Goal: Task Accomplishment & Management: Complete application form

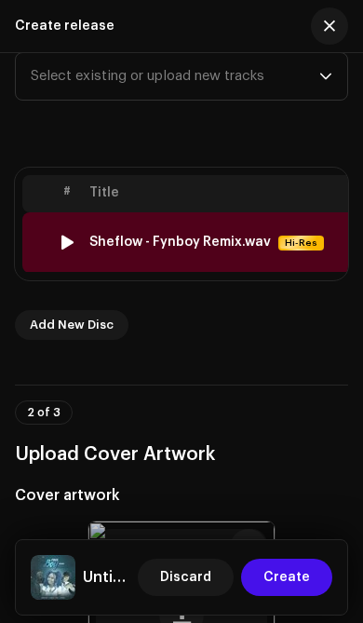
click at [267, 203] on th "Title" at bounding box center [231, 193] width 298 height 37
click at [315, 76] on span "Select existing or upload new tracks" at bounding box center [175, 76] width 288 height 47
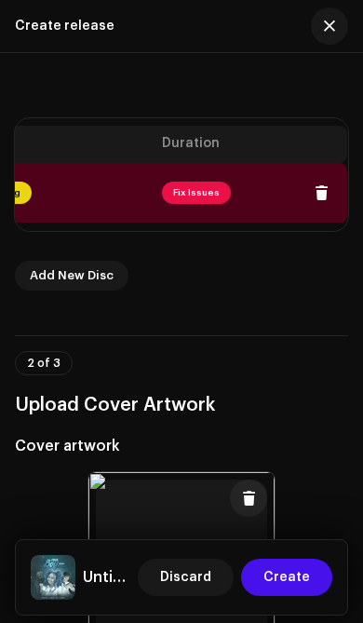
scroll to position [0, 802]
click at [198, 189] on span "Fix Issues" at bounding box center [197, 192] width 69 height 22
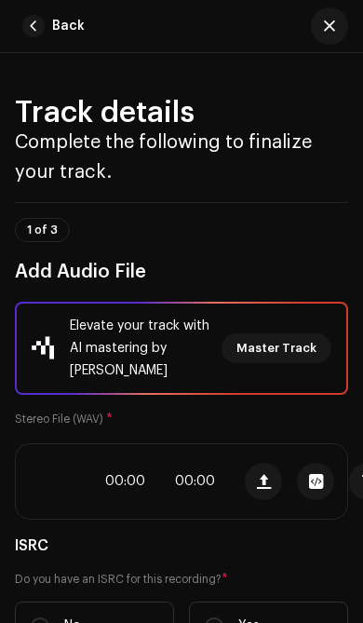
scroll to position [1268, 0]
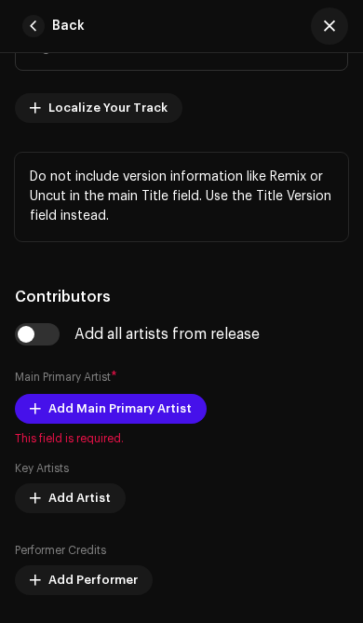
click at [186, 195] on p "Do not include version information like Remix or Uncut in the main Title field.…" at bounding box center [181, 197] width 303 height 59
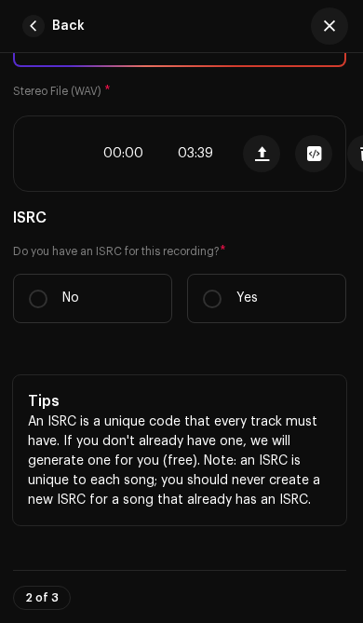
scroll to position [329, 3]
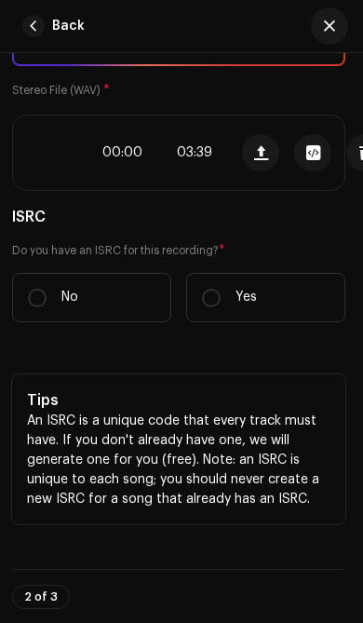
click at [40, 306] on input "No" at bounding box center [37, 297] width 19 height 19
radio input "true"
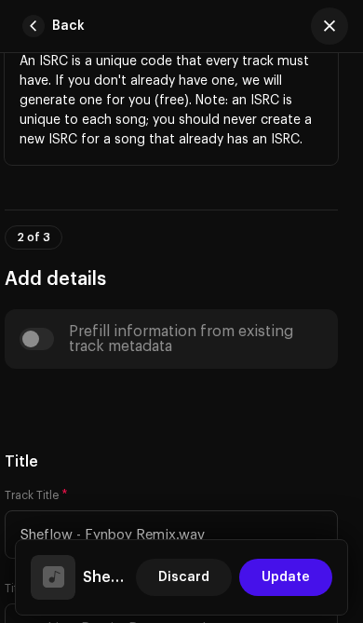
scroll to position [727, 10]
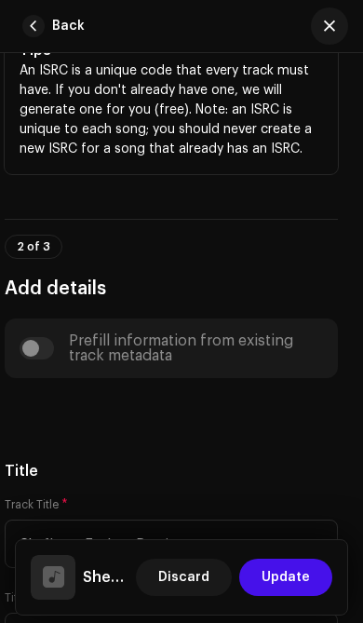
click at [57, 351] on div "Prefill information from existing track metadata" at bounding box center [171, 348] width 303 height 30
click at [45, 358] on div "Prefill information from existing track metadata" at bounding box center [171, 348] width 303 height 30
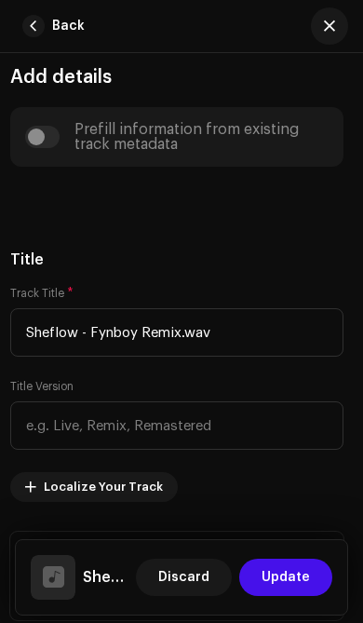
scroll to position [937, 5]
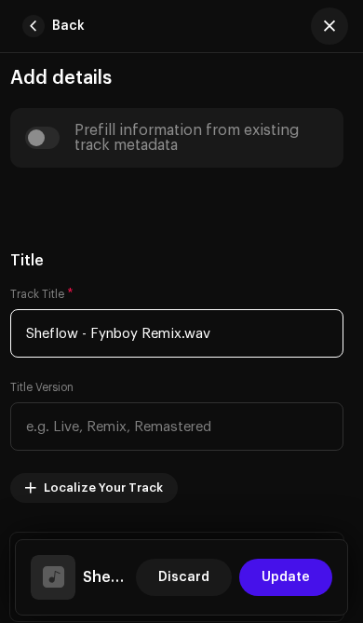
click at [241, 324] on input "Sheflow - Fynboy Remix.wav" at bounding box center [176, 333] width 333 height 48
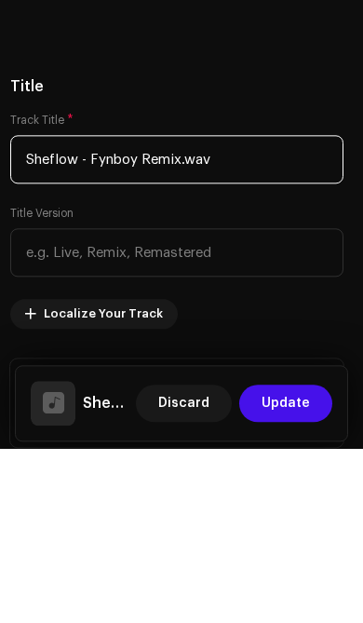
click at [276, 309] on input "Sheflow - Fynboy Remix.wav" at bounding box center [176, 333] width 333 height 48
click at [281, 309] on input "Sheflow - Fynboy Remix.wav" at bounding box center [176, 333] width 333 height 48
click at [280, 309] on input "Sheflow - Fynboy Remix.wav" at bounding box center [176, 333] width 333 height 48
type input "Sheflow"
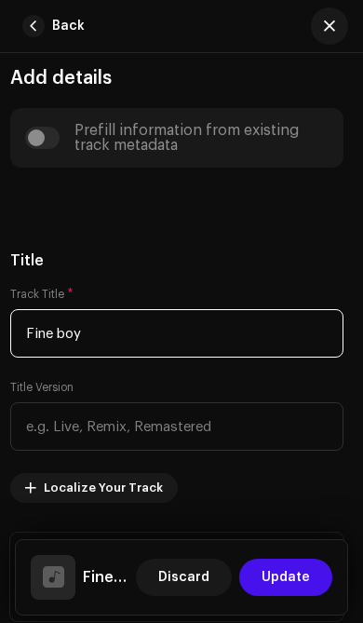
type input "Fine boy"
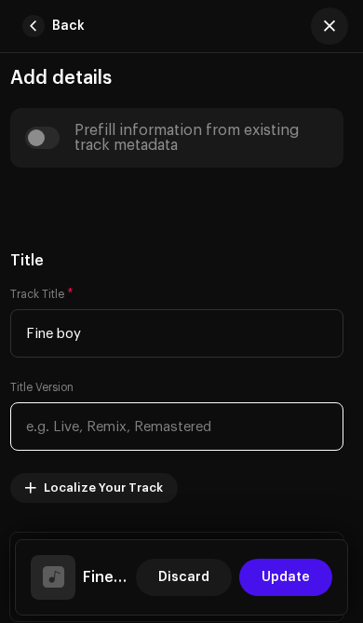
click at [181, 413] on input "text" at bounding box center [176, 426] width 333 height 48
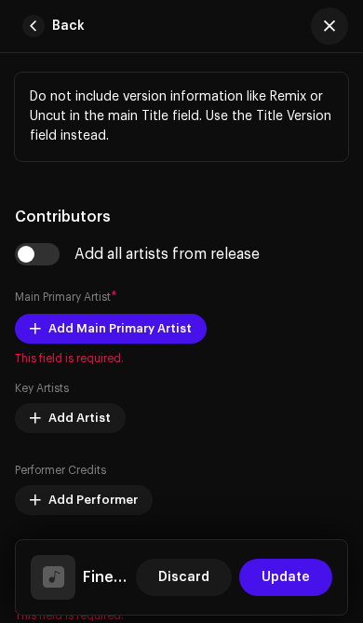
scroll to position [1399, 0]
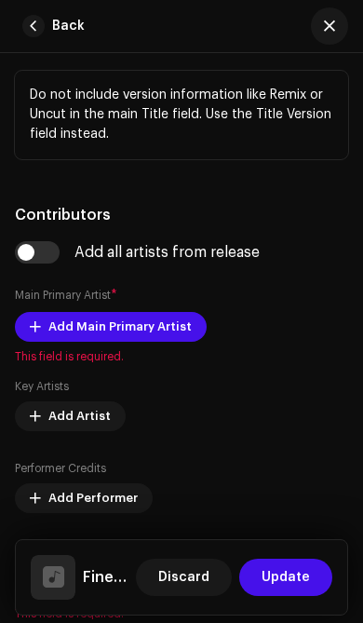
type input "Remix"
click at [152, 332] on span "Add Main Primary Artist" at bounding box center [119, 326] width 143 height 37
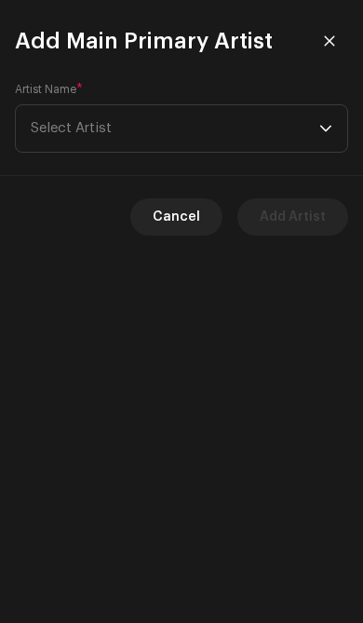
click at [317, 133] on span "Select Artist" at bounding box center [175, 128] width 288 height 47
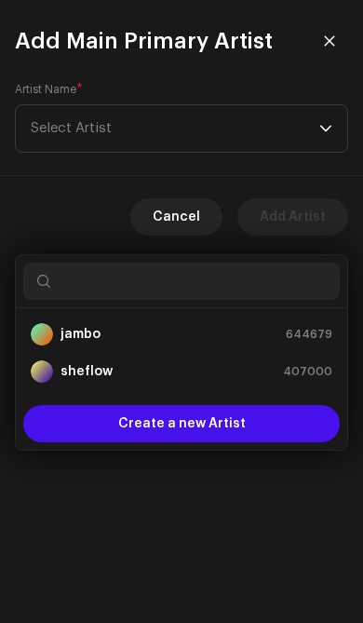
click at [305, 362] on span "407000" at bounding box center [307, 371] width 49 height 19
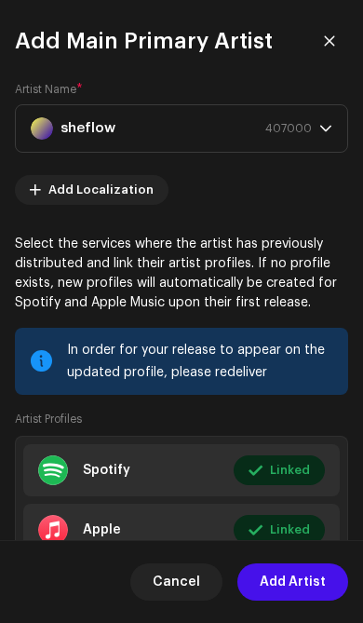
click at [309, 576] on span "Add Artist" at bounding box center [293, 581] width 66 height 37
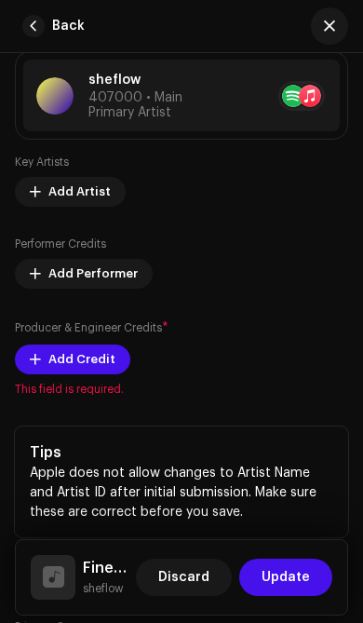
scroll to position [1660, 0]
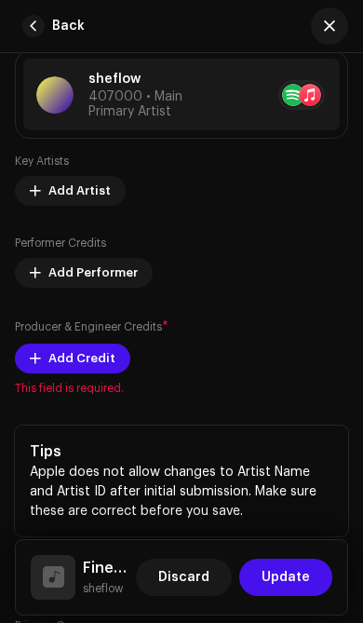
click at [86, 362] on span "Add Credit" at bounding box center [81, 358] width 67 height 37
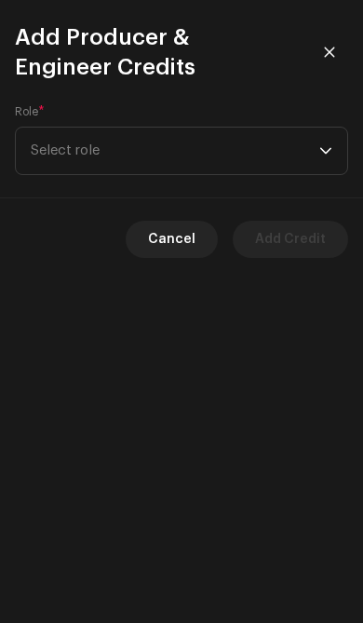
click at [313, 163] on span "Select role" at bounding box center [175, 150] width 288 height 47
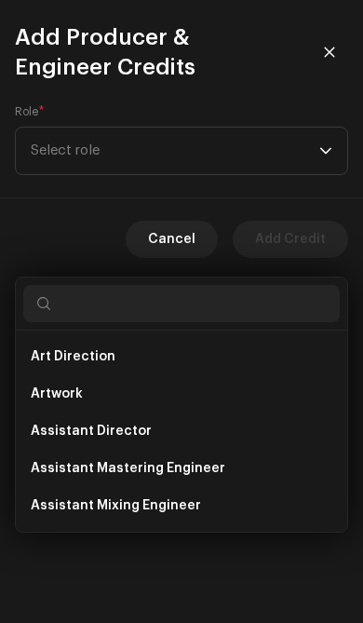
scroll to position [0, 0]
click at [316, 153] on span "Select role" at bounding box center [175, 150] width 288 height 47
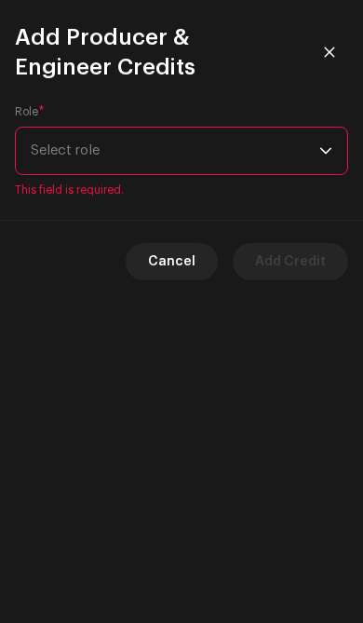
click at [317, 151] on span "Select role" at bounding box center [175, 150] width 288 height 47
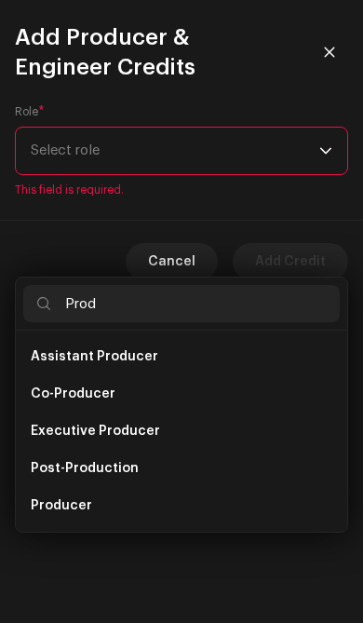
type input "Prod"
click at [159, 487] on li "Producer" at bounding box center [181, 505] width 316 height 37
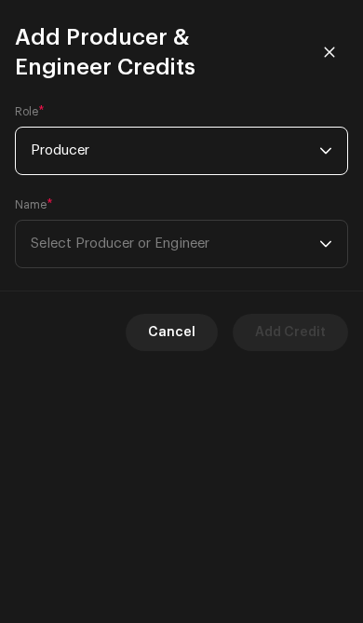
click at [317, 240] on span "Select Producer or Engineer" at bounding box center [175, 244] width 288 height 47
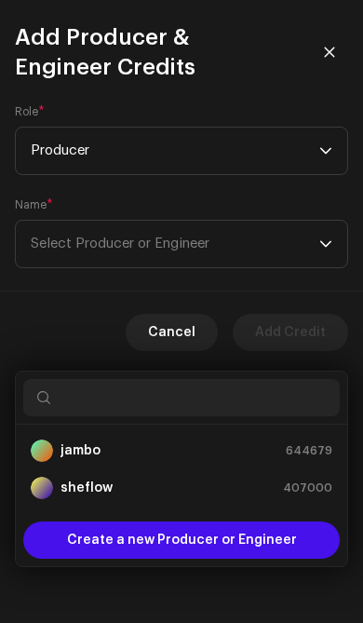
click at [257, 379] on input "text" at bounding box center [181, 397] width 316 height 37
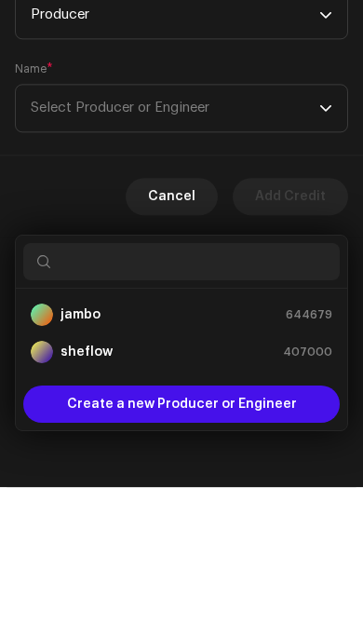
click at [235, 521] on span "Create a new Producer or Engineer" at bounding box center [182, 539] width 230 height 37
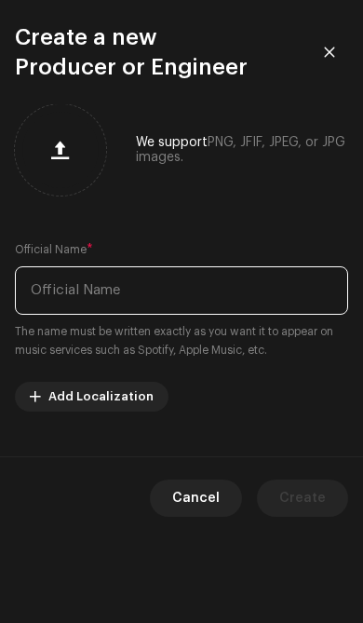
click at [210, 287] on input "text" at bounding box center [181, 290] width 333 height 48
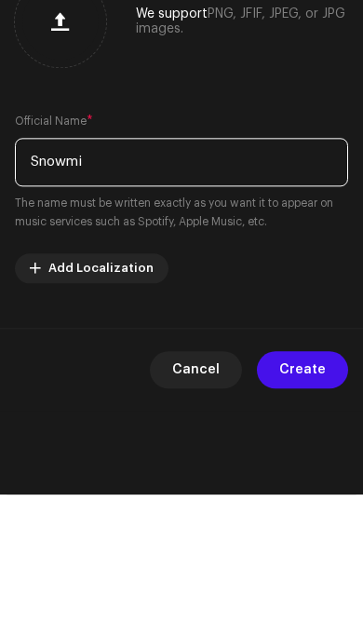
type input "Snowmix"
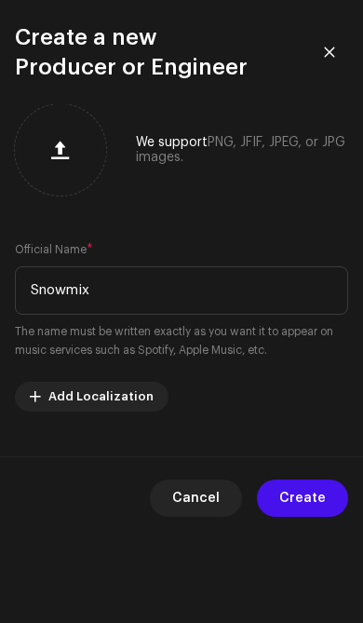
click at [306, 486] on span "Create" at bounding box center [302, 497] width 47 height 37
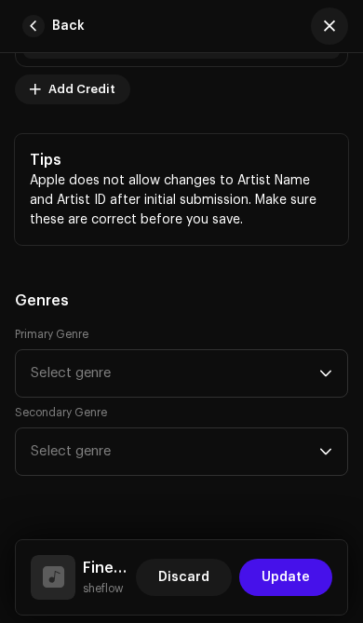
scroll to position [2009, 0]
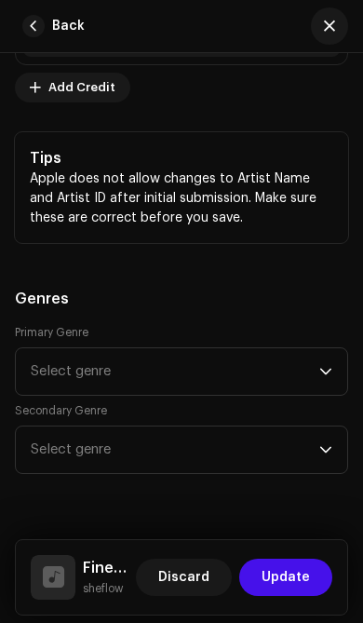
click at [309, 375] on span "Select genre" at bounding box center [175, 371] width 288 height 47
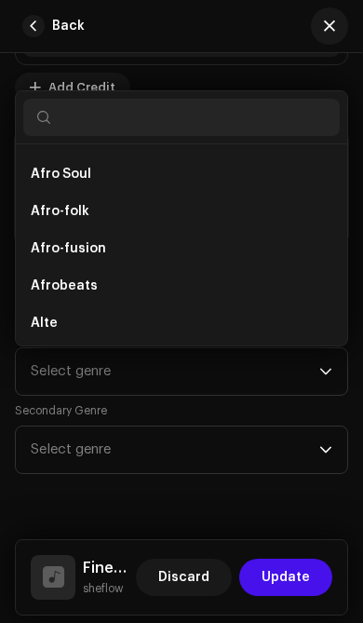
scroll to position [184, 0]
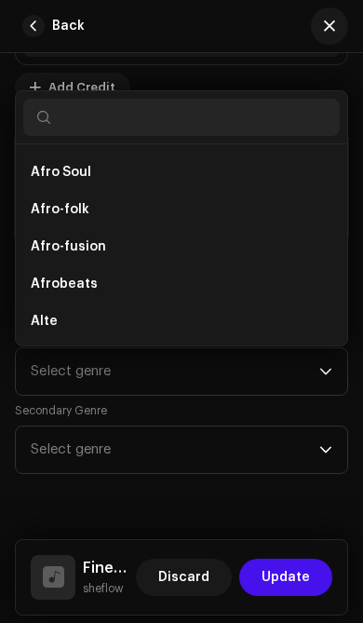
click at [173, 287] on li "Afrobeats" at bounding box center [181, 283] width 316 height 37
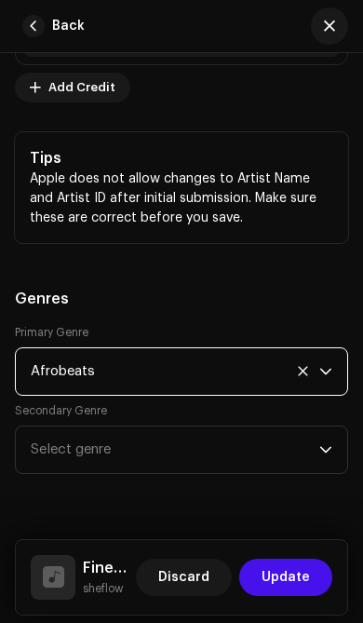
click at [268, 440] on span "Select genre" at bounding box center [175, 449] width 288 height 47
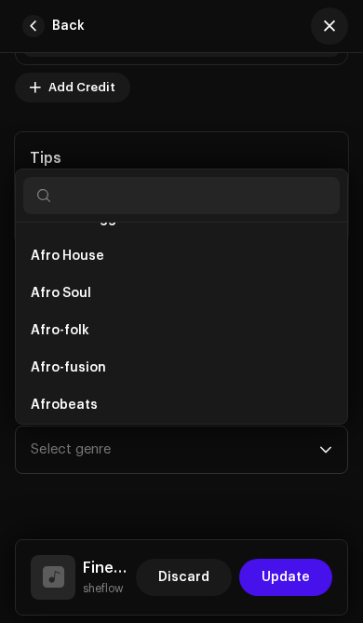
scroll to position [154, 0]
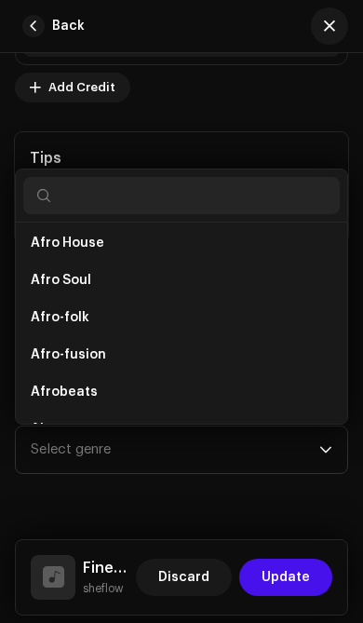
click at [253, 200] on input "text" at bounding box center [181, 195] width 316 height 37
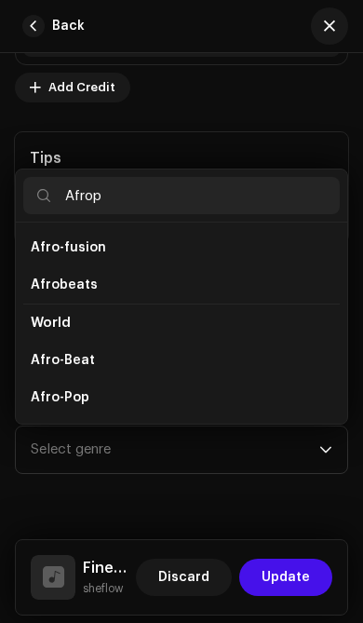
scroll to position [0, 0]
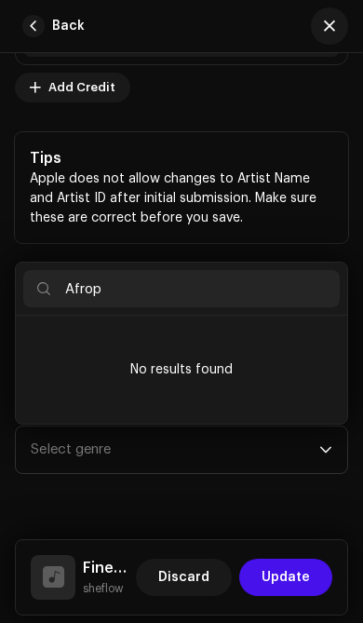
click at [248, 304] on input "Afrop" at bounding box center [181, 288] width 316 height 37
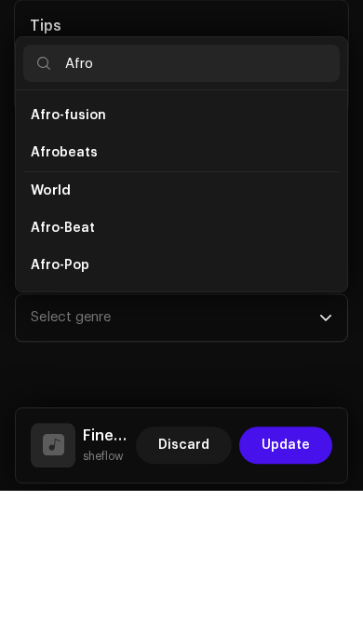
scroll to position [150, 0]
type input "Afro"
click at [181, 379] on li "Afro-Pop" at bounding box center [181, 397] width 316 height 37
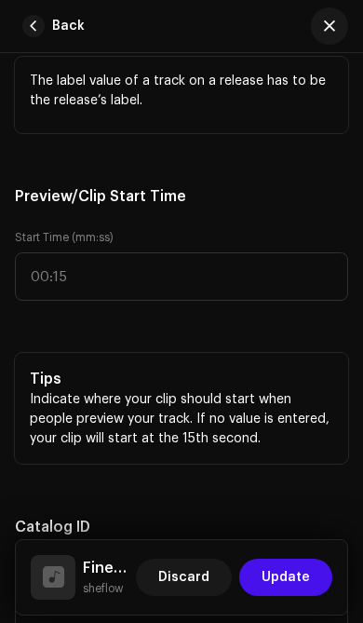
scroll to position [2598, 0]
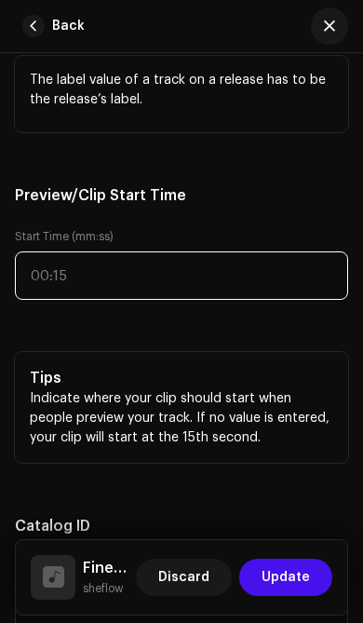
click at [88, 275] on input "text" at bounding box center [181, 275] width 333 height 48
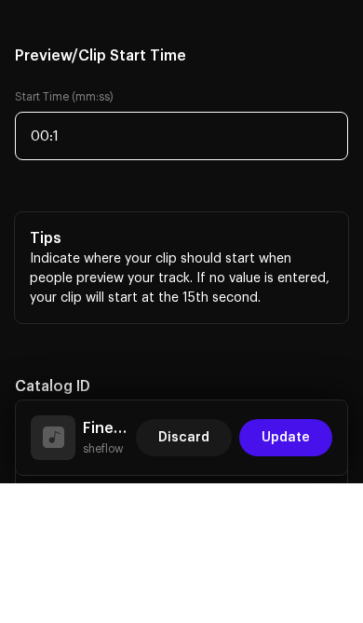
type input "00:11"
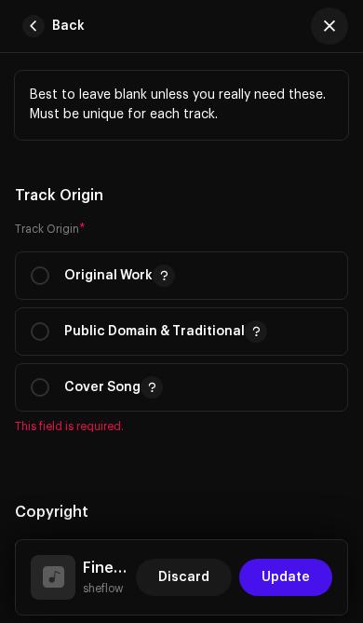
scroll to position [3212, 0]
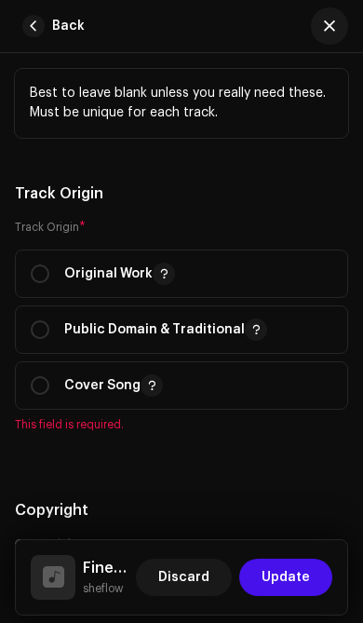
click at [44, 282] on input "radio" at bounding box center [40, 273] width 19 height 19
radio input "true"
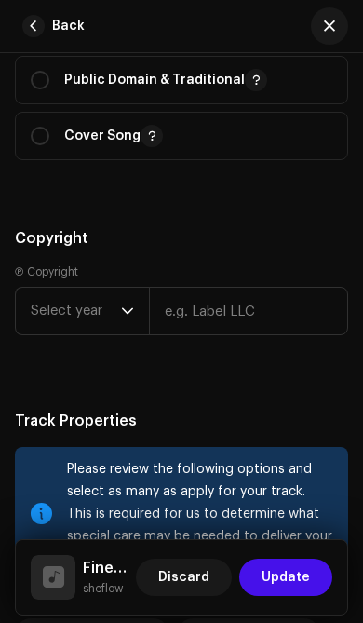
scroll to position [3467, 0]
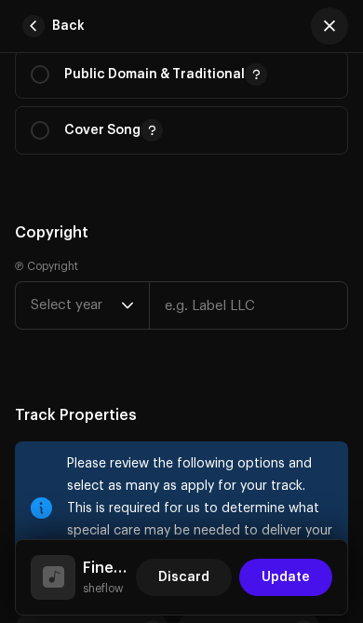
click at [106, 309] on span "Select year" at bounding box center [76, 305] width 90 height 47
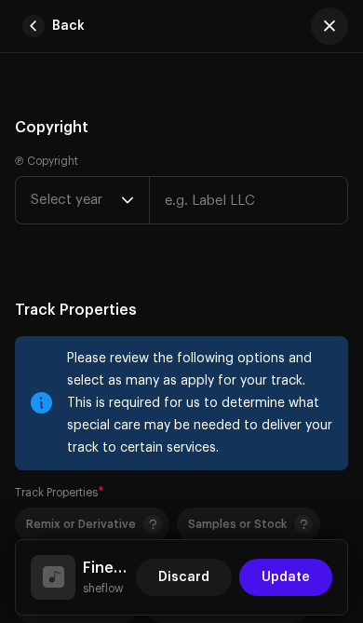
scroll to position [3575, 0]
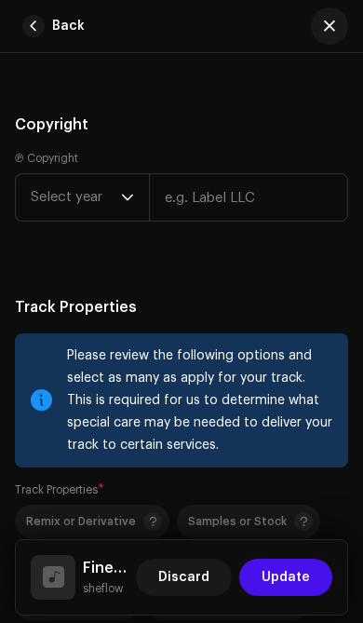
click at [119, 203] on span "Select year" at bounding box center [76, 197] width 90 height 47
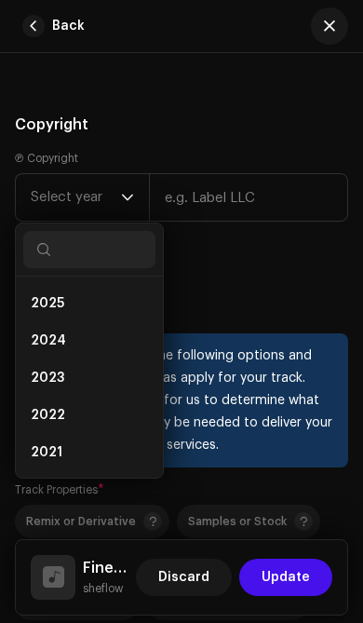
scroll to position [35, 0]
click at [65, 310] on li "2025" at bounding box center [89, 304] width 132 height 37
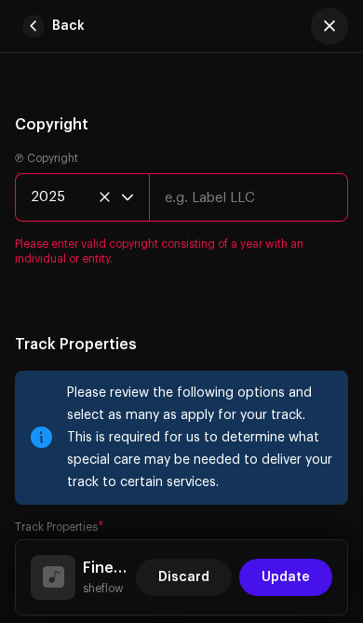
click at [256, 208] on input "text" at bounding box center [248, 197] width 199 height 48
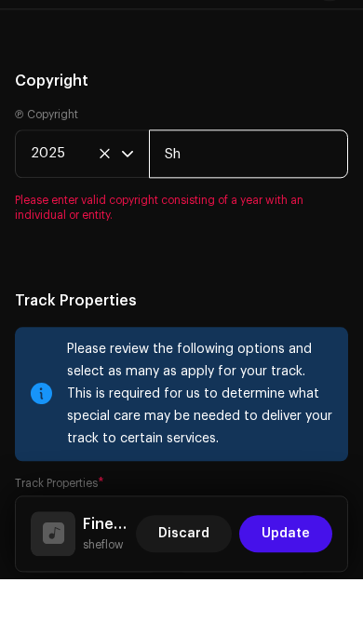
type input "Sheflow"
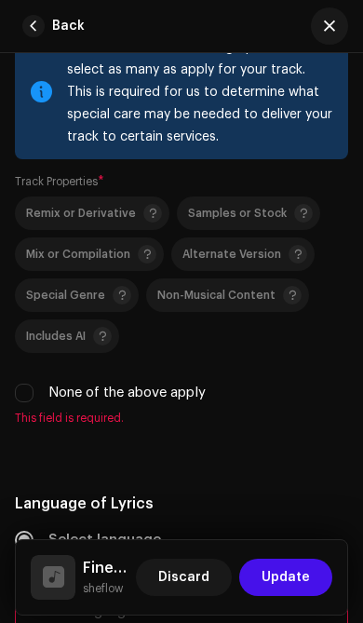
scroll to position [3886, 0]
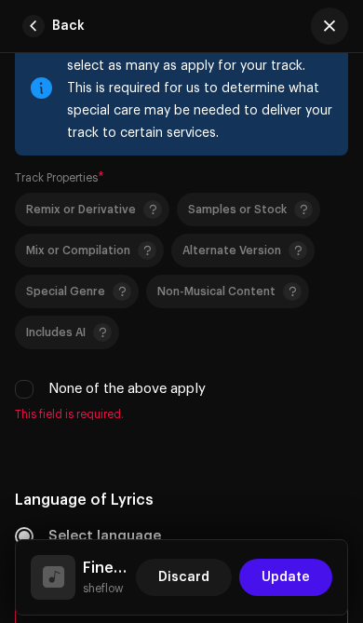
click at [25, 397] on input "None of the above apply" at bounding box center [24, 389] width 19 height 19
checkbox input "true"
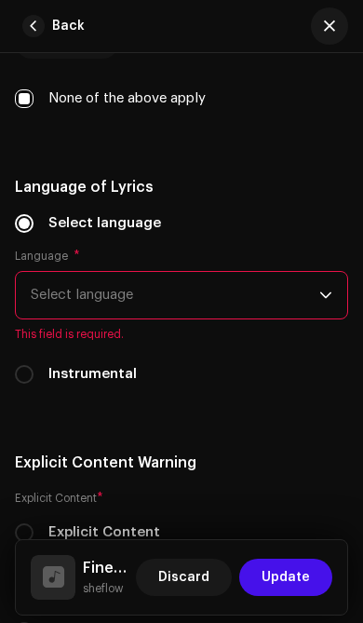
scroll to position [4178, 0]
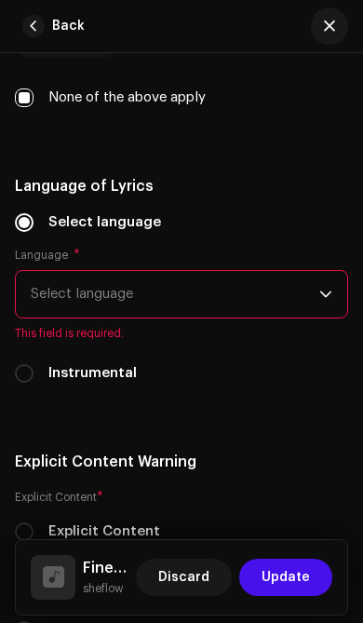
click at [300, 304] on span "Select language" at bounding box center [175, 294] width 288 height 47
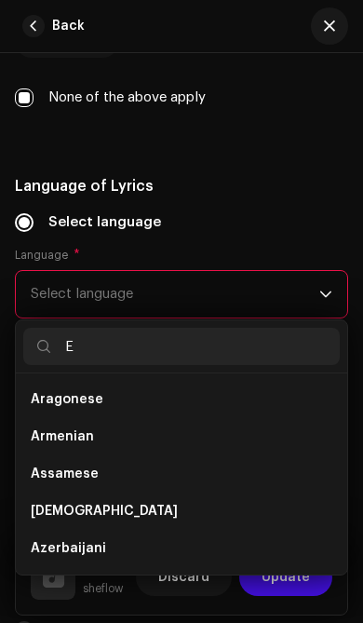
scroll to position [7, 0]
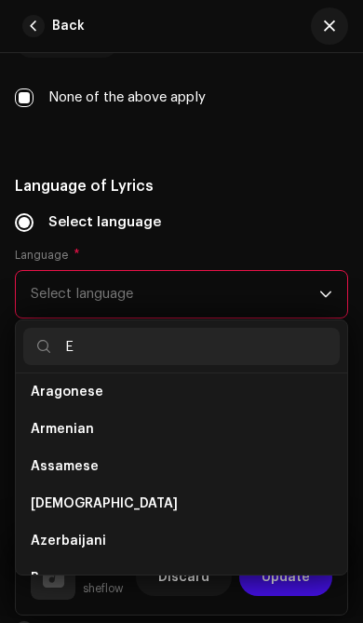
type input "En"
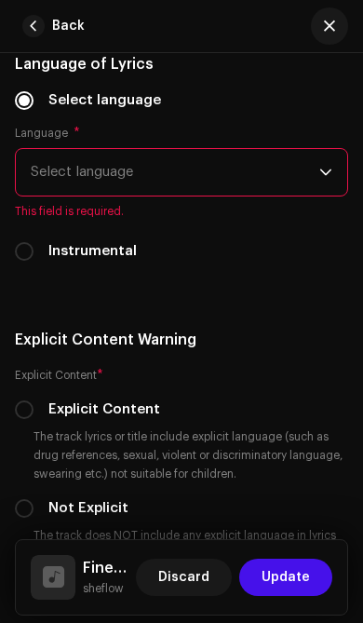
scroll to position [4302, 0]
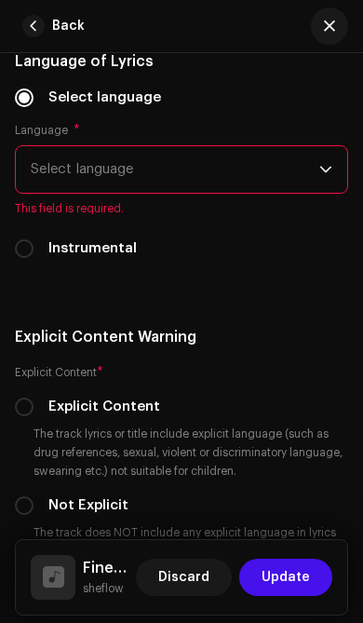
click at [317, 176] on span "Select language" at bounding box center [175, 169] width 288 height 47
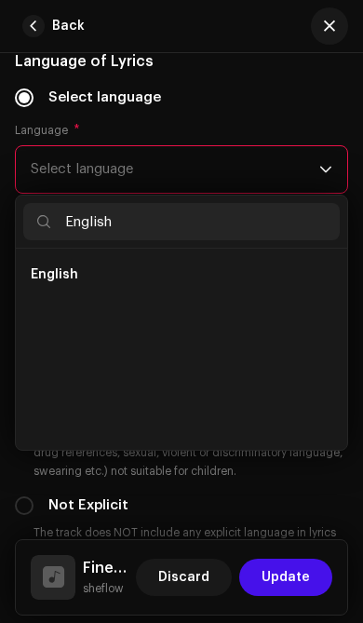
scroll to position [0, 0]
type input "English"
click at [86, 285] on li "English" at bounding box center [181, 274] width 316 height 37
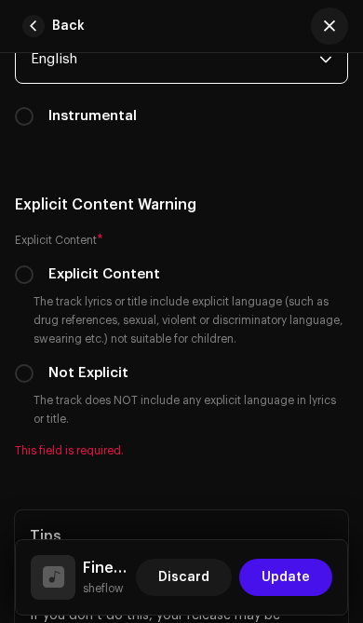
scroll to position [4413, 0]
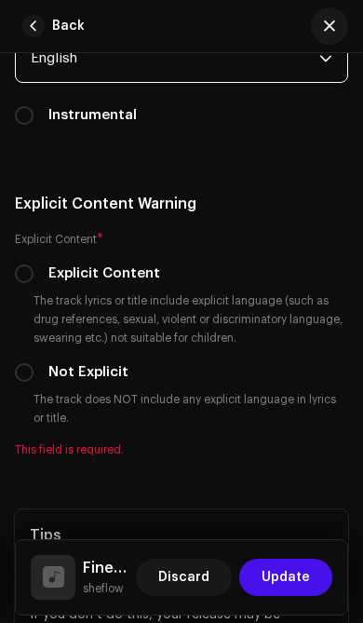
click at [30, 382] on input "Not Explicit" at bounding box center [24, 372] width 19 height 19
radio input "true"
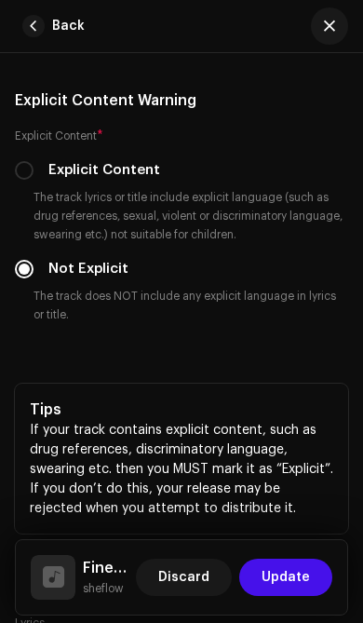
scroll to position [0, 0]
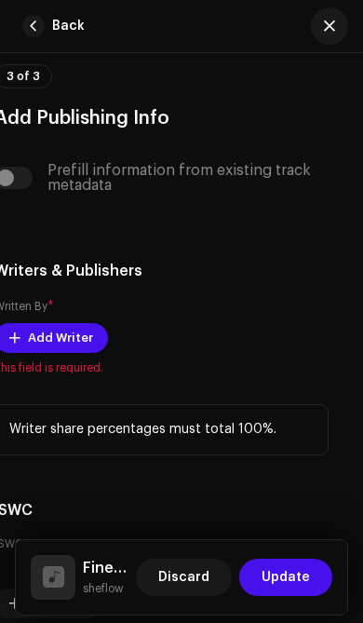
click at [79, 348] on span "Add Writer" at bounding box center [60, 337] width 65 height 37
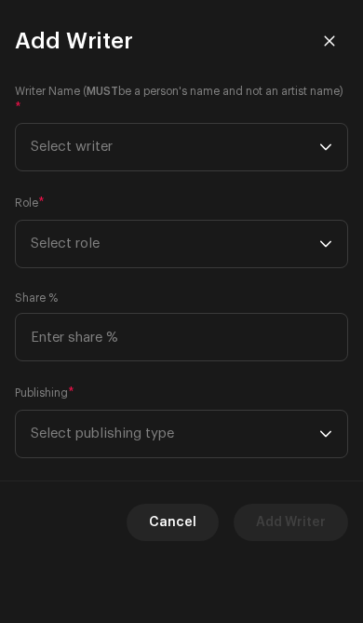
click at [316, 149] on span "Select writer" at bounding box center [175, 147] width 288 height 47
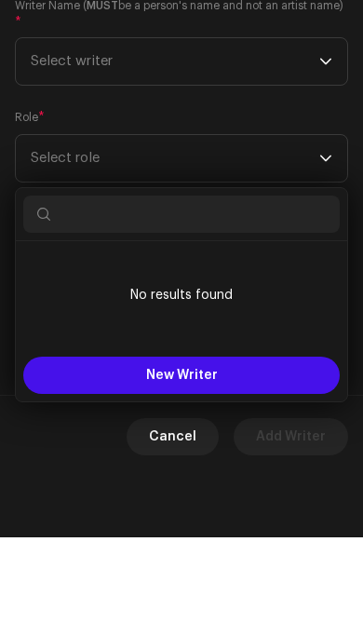
type input "Y"
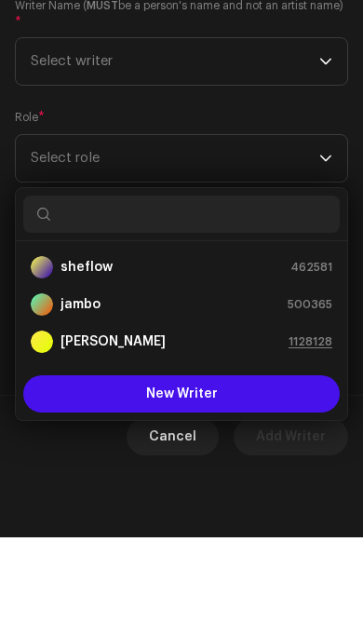
click at [171, 416] on div "[PERSON_NAME] 1128128" at bounding box center [182, 427] width 302 height 22
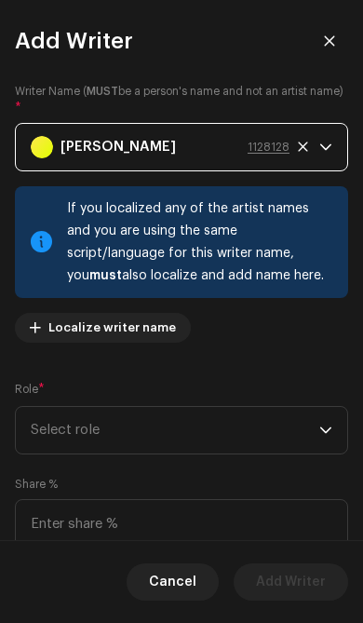
click at [315, 431] on span "Select role" at bounding box center [175, 430] width 288 height 47
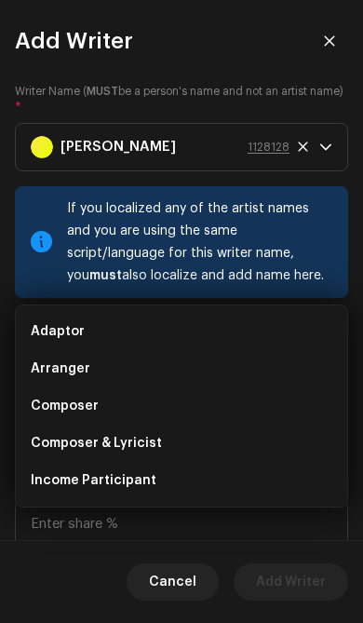
click at [183, 424] on li "Composer & Lyricist" at bounding box center [181, 442] width 316 height 37
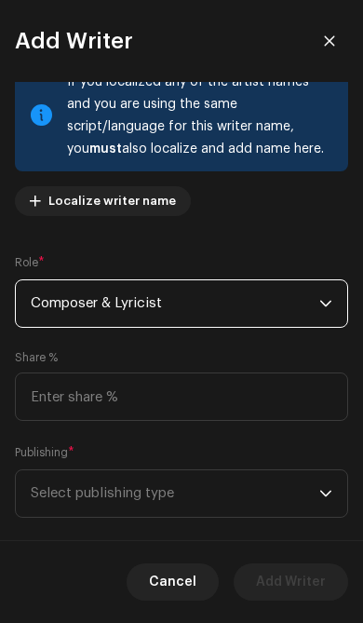
scroll to position [128, 0]
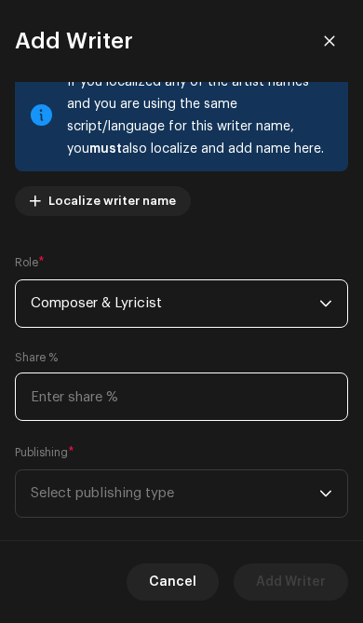
click at [239, 400] on input at bounding box center [181, 396] width 333 height 48
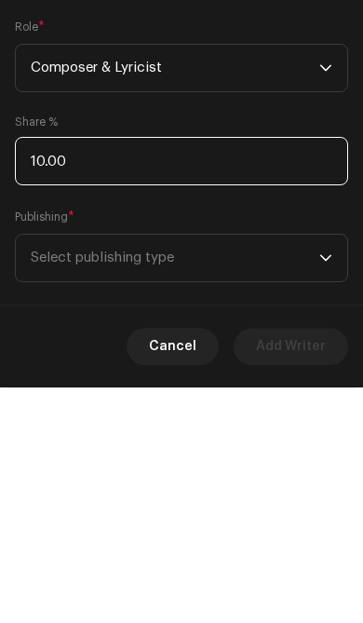
type input "100.00"
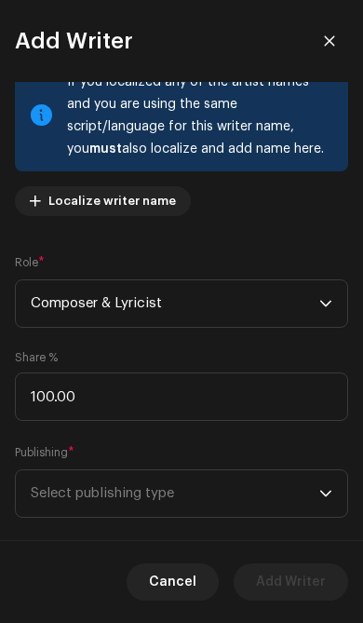
click at [288, 493] on span "Select publishing type" at bounding box center [175, 493] width 288 height 47
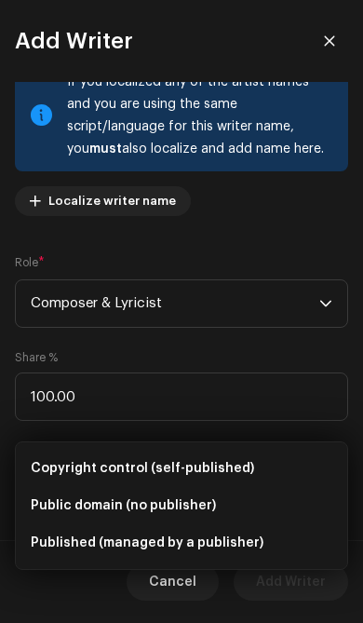
click at [251, 449] on li "Copyright control (self-published)" at bounding box center [181, 467] width 316 height 37
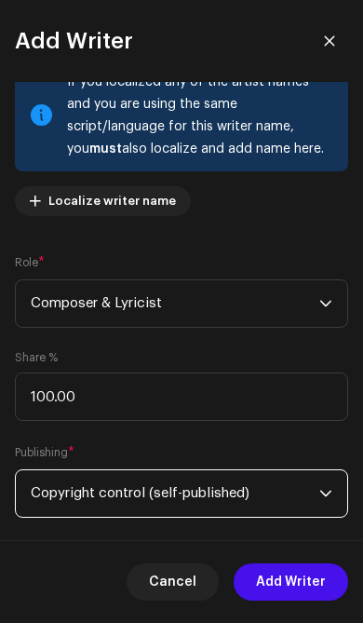
click at [298, 584] on span "Add Writer" at bounding box center [291, 581] width 70 height 37
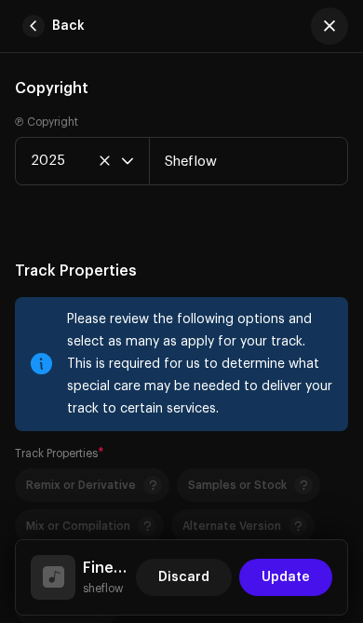
scroll to position [3615, 0]
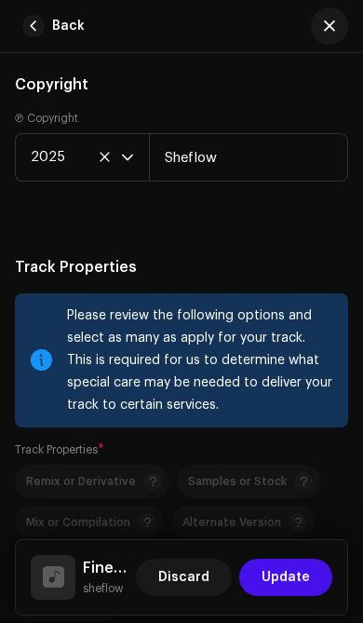
click at [294, 584] on span "Update" at bounding box center [286, 576] width 48 height 37
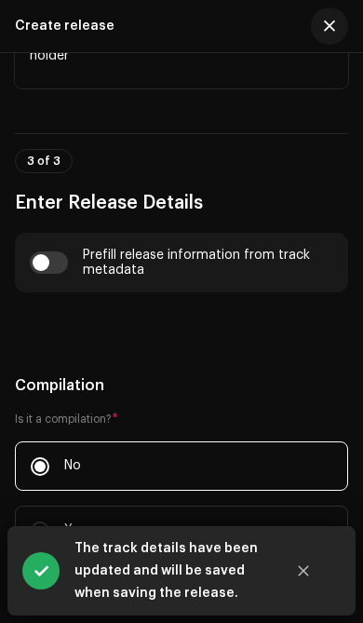
scroll to position [1479, 0]
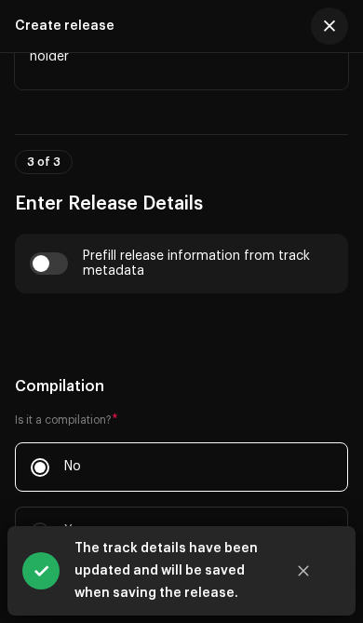
click at [51, 260] on input "checkbox" at bounding box center [49, 263] width 38 height 22
checkbox input "true"
type input "Fine boy"
type input "Remix"
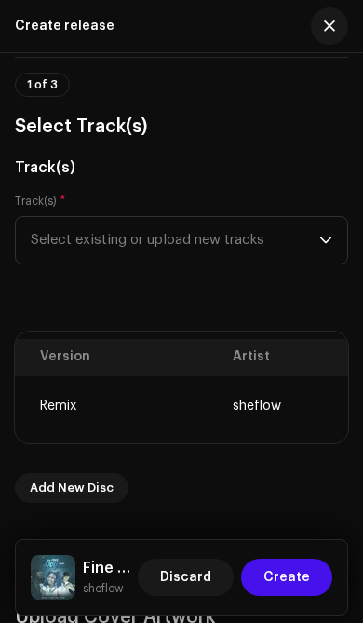
scroll to position [0, 339]
click at [164, 362] on th "Version" at bounding box center [137, 357] width 193 height 37
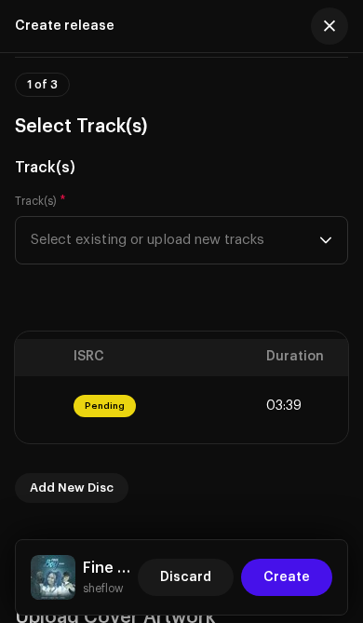
scroll to position [0, 692]
click at [106, 409] on span "Pending" at bounding box center [111, 406] width 62 height 22
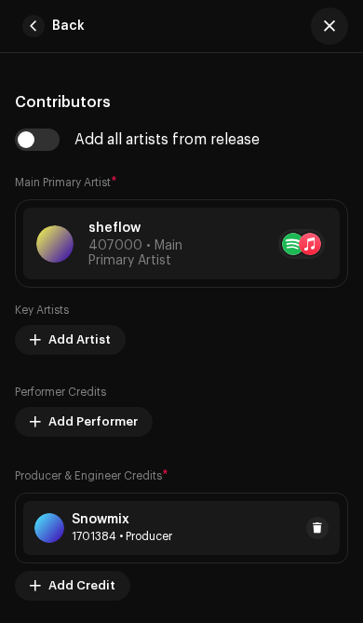
scroll to position [1514, 0]
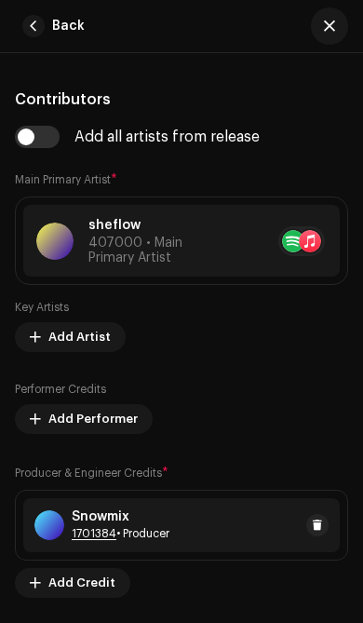
click at [88, 343] on span "Add Artist" at bounding box center [79, 336] width 62 height 37
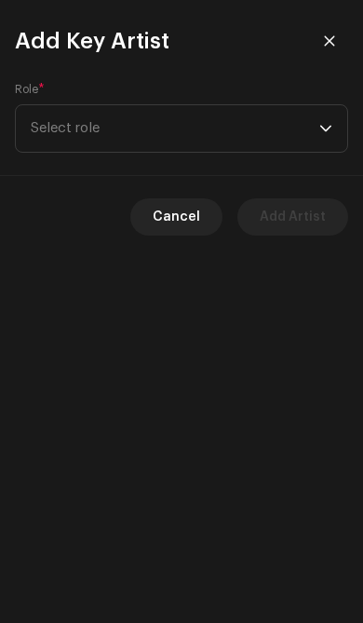
click at [302, 129] on span "Select role" at bounding box center [175, 128] width 288 height 47
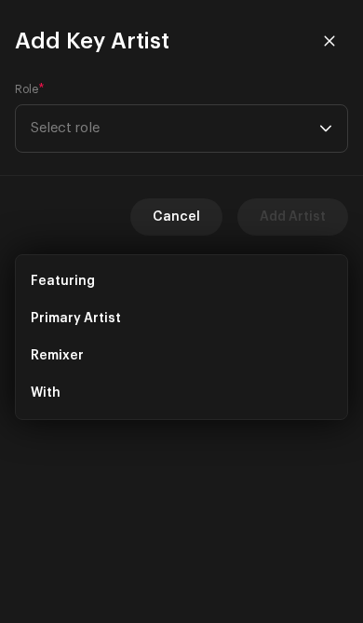
click at [119, 262] on li "Featuring" at bounding box center [181, 280] width 316 height 37
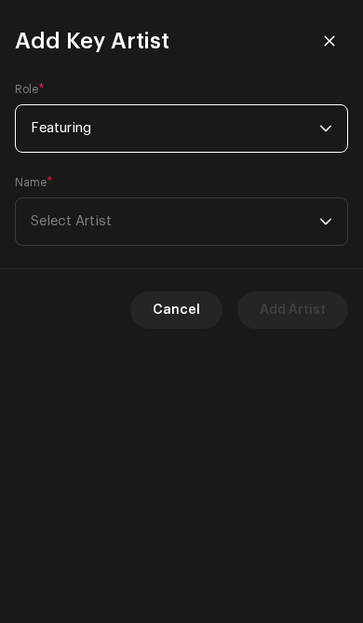
click at [222, 232] on span "Select Artist" at bounding box center [175, 221] width 288 height 47
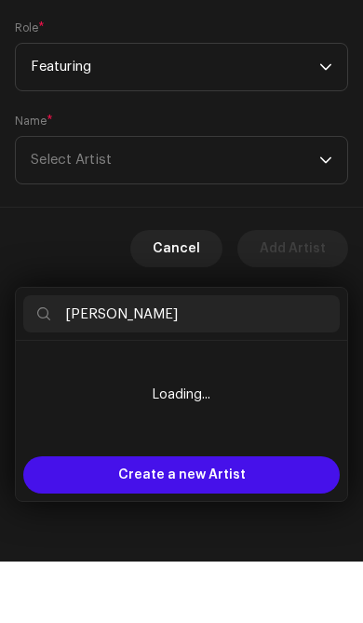
type input "[PERSON_NAME]"
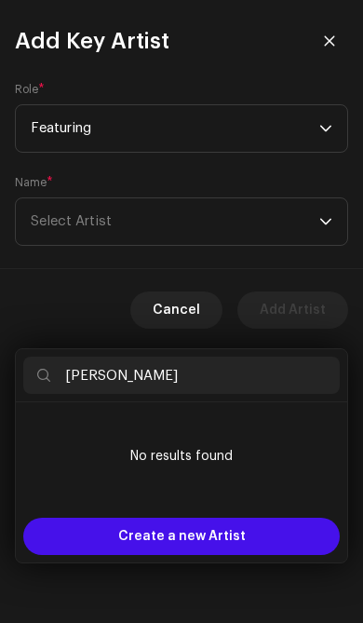
click at [251, 517] on div "Create a new Artist" at bounding box center [181, 535] width 316 height 37
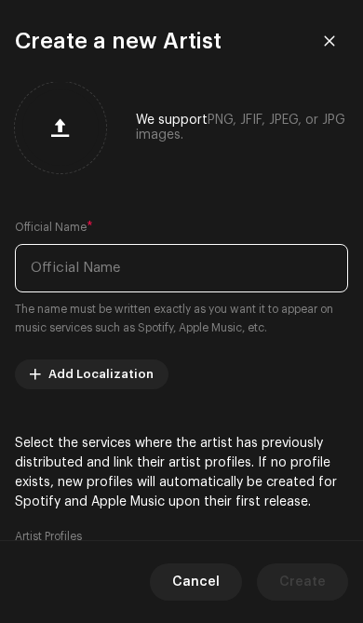
click at [212, 277] on input "text" at bounding box center [181, 268] width 333 height 48
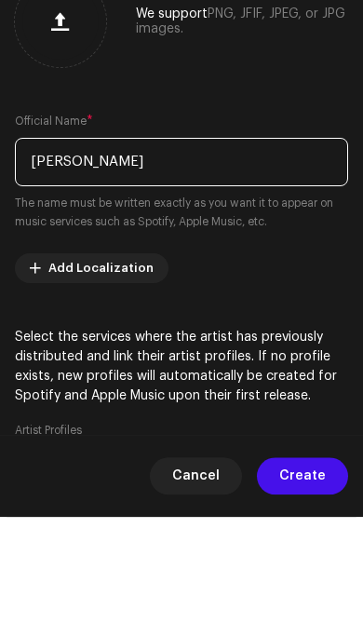
type input "[PERSON_NAME]"
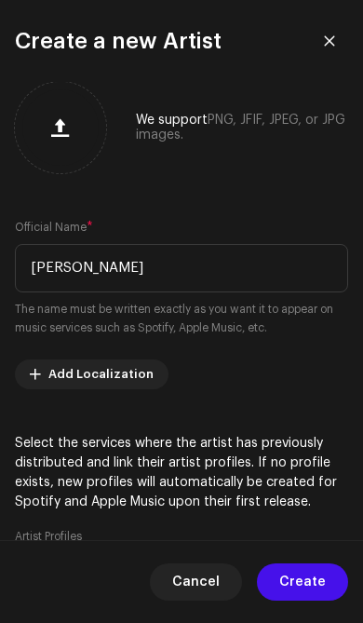
click at [314, 580] on span "Create" at bounding box center [302, 581] width 47 height 37
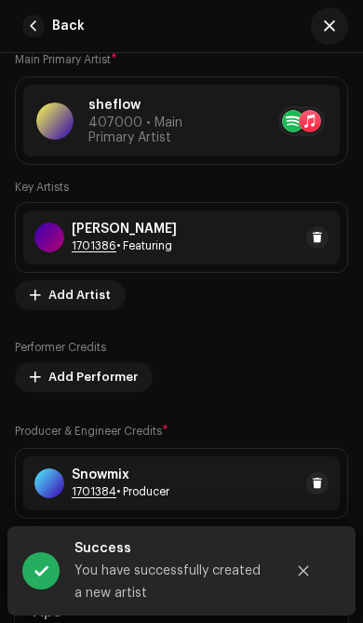
scroll to position [1635, 0]
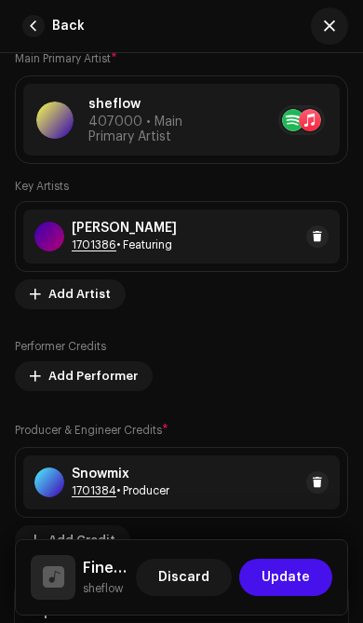
click at [86, 302] on span "Add Artist" at bounding box center [79, 293] width 62 height 37
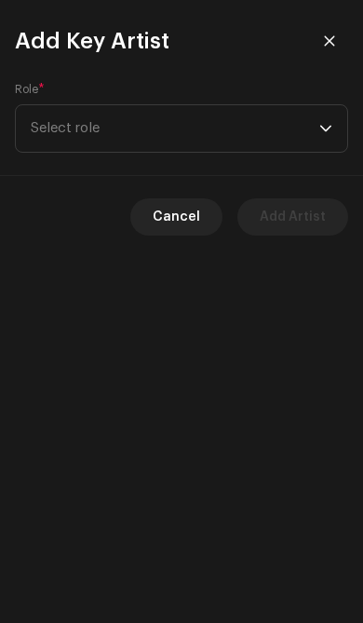
click at [316, 121] on span "Select role" at bounding box center [175, 128] width 288 height 47
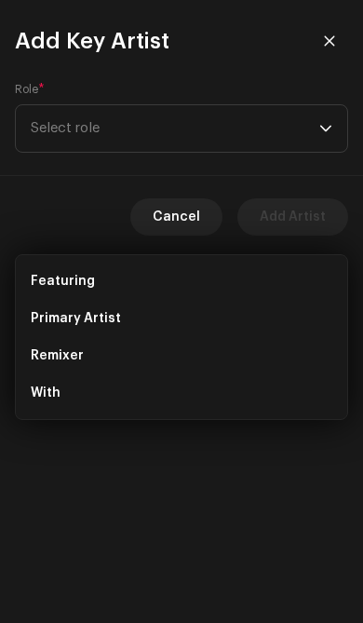
click at [159, 262] on li "Featuring" at bounding box center [181, 280] width 316 height 37
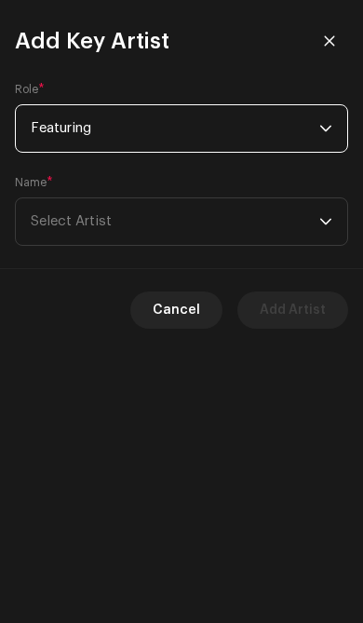
click at [214, 227] on span "Select Artist" at bounding box center [175, 221] width 288 height 47
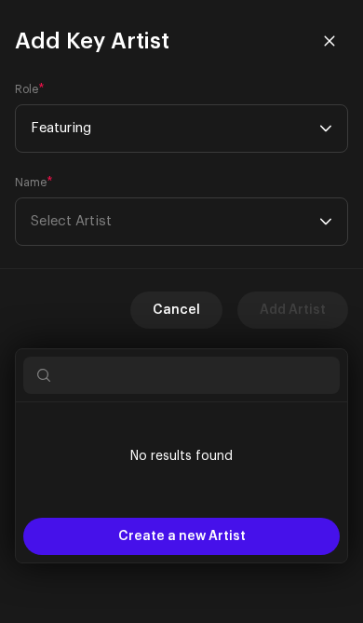
click at [248, 517] on div "Create a new Artist" at bounding box center [181, 535] width 316 height 37
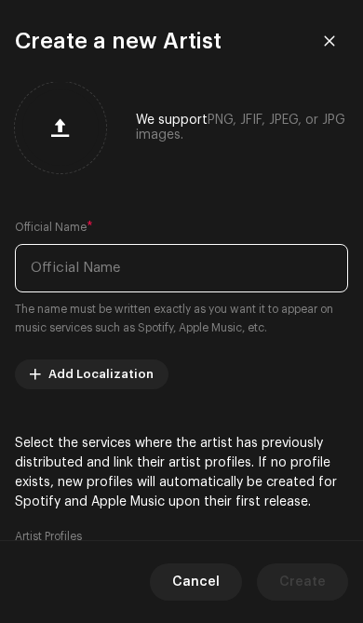
click at [217, 266] on input "text" at bounding box center [181, 268] width 333 height 48
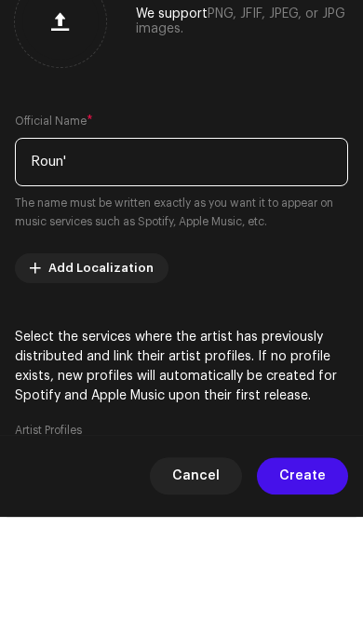
type input "Roun'J"
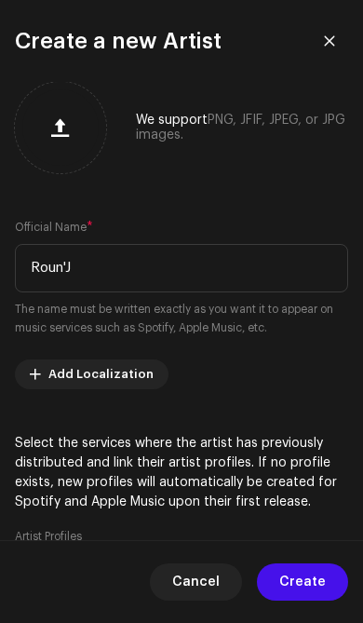
click at [317, 581] on span "Create" at bounding box center [302, 581] width 47 height 37
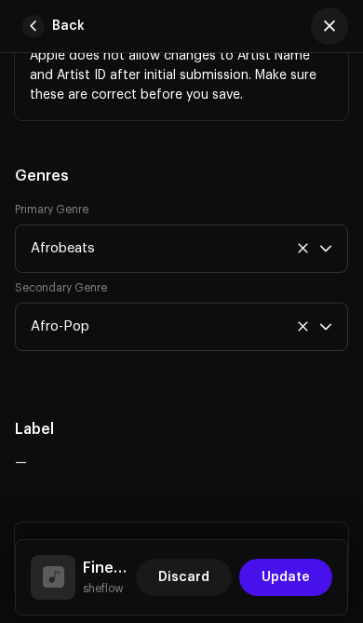
scroll to position [2273, 0]
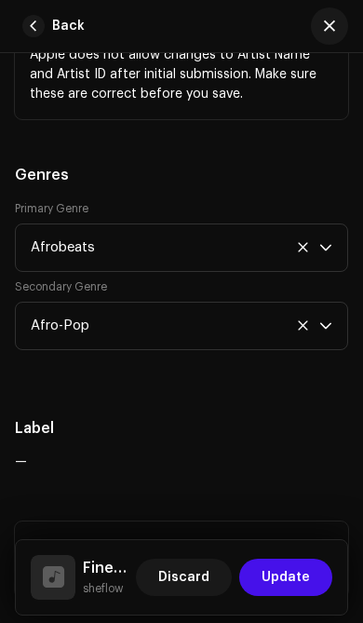
click at [302, 576] on span "Update" at bounding box center [286, 576] width 48 height 37
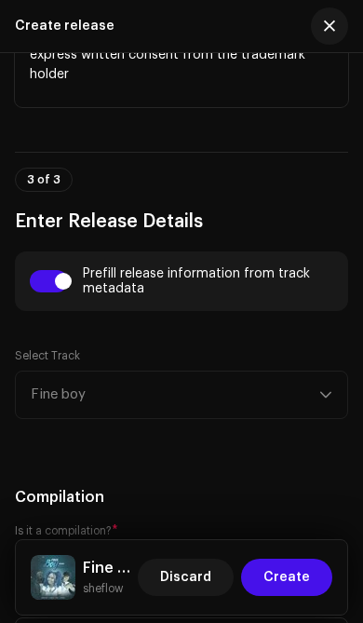
scroll to position [1447, 0]
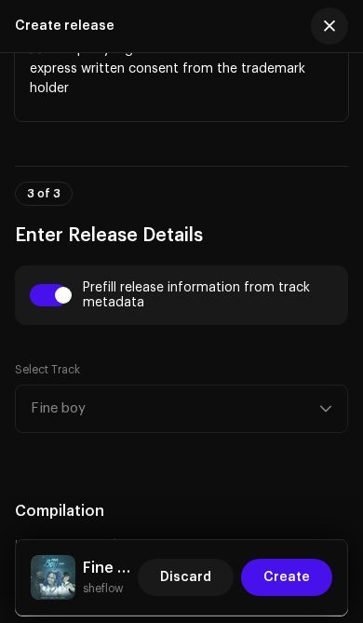
click at [63, 291] on input "checkbox" at bounding box center [49, 295] width 38 height 22
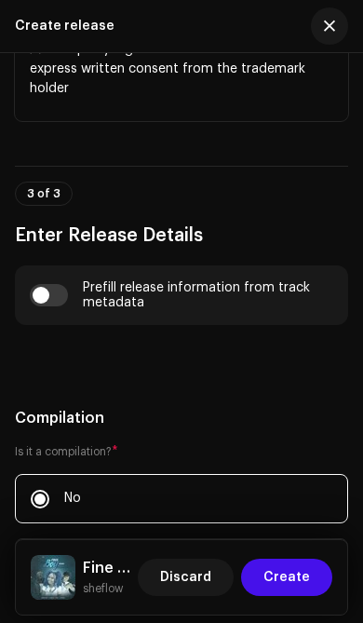
click at [46, 304] on input "checkbox" at bounding box center [49, 295] width 38 height 22
checkbox input "true"
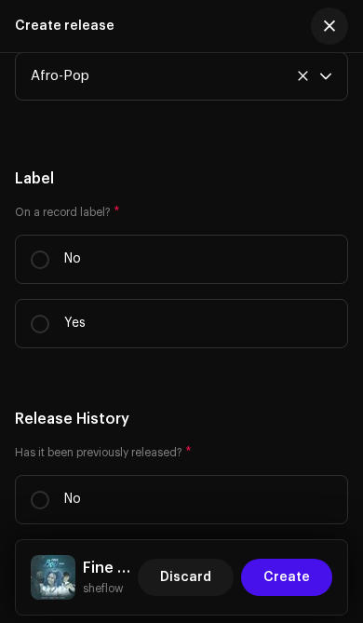
scroll to position [3659, 0]
click at [47, 266] on input "No" at bounding box center [40, 260] width 19 height 19
radio input "true"
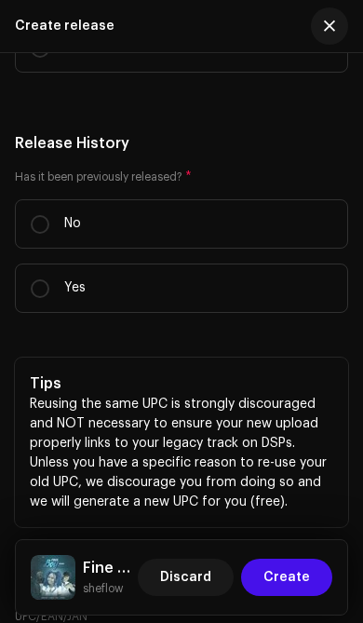
scroll to position [3937, 0]
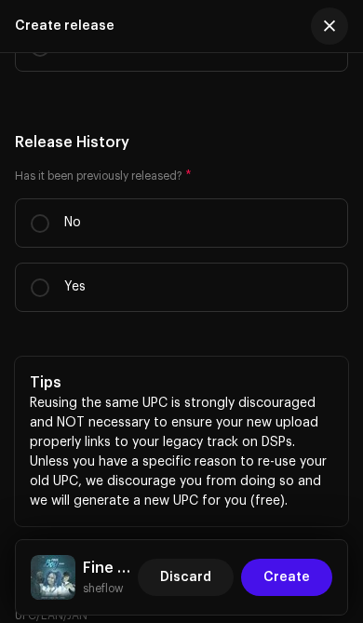
click at [47, 233] on input "No" at bounding box center [40, 223] width 19 height 19
radio input "true"
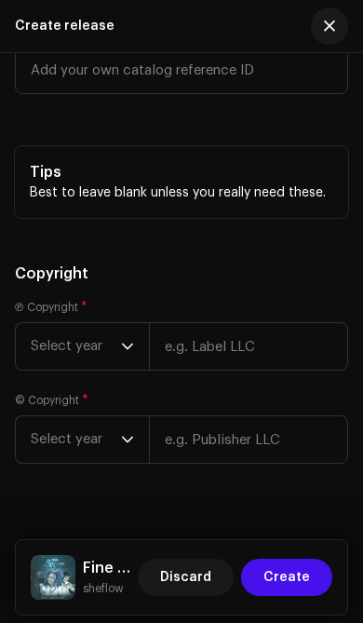
scroll to position [4697, 0]
click at [120, 364] on span "Select year" at bounding box center [76, 345] width 90 height 47
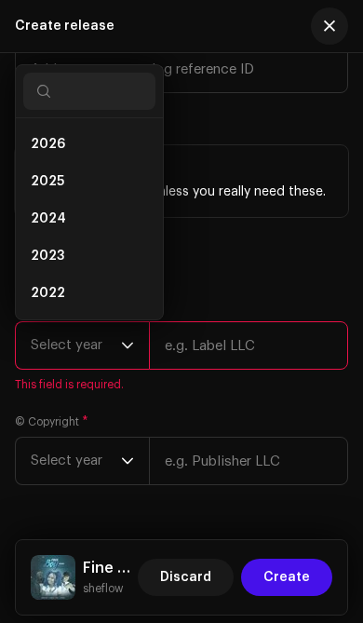
click at [98, 195] on li "2025" at bounding box center [89, 181] width 132 height 37
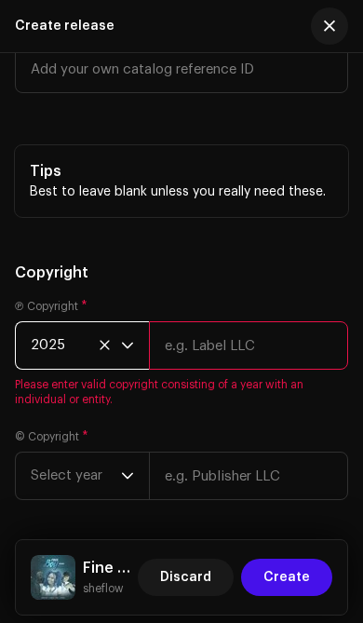
click at [243, 354] on input "text" at bounding box center [248, 345] width 199 height 48
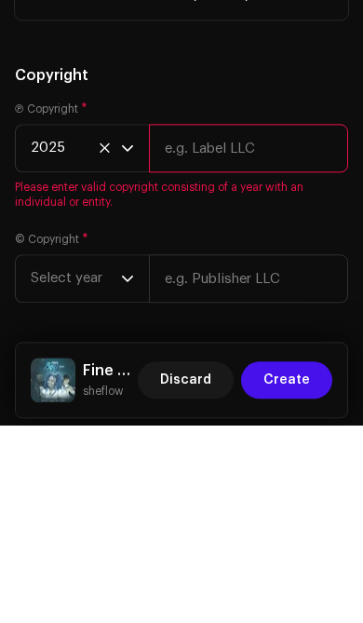
type input "E"
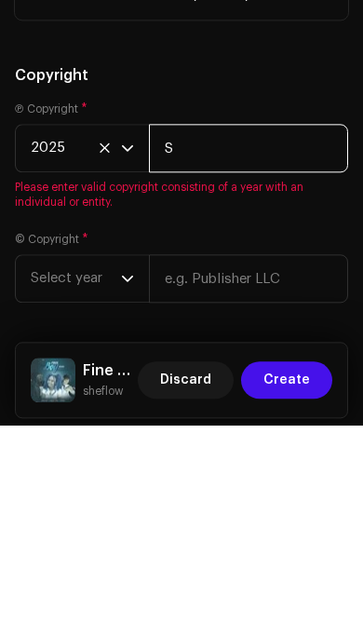
type input "Sheflow"
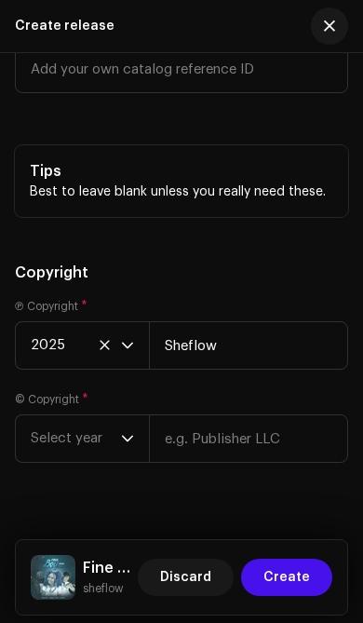
click at [101, 452] on span "Select year" at bounding box center [76, 438] width 90 height 47
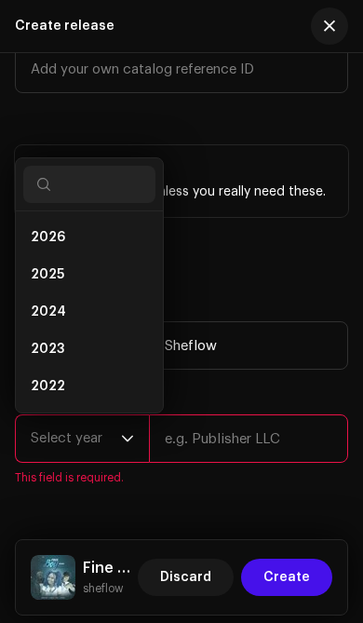
click at [82, 286] on li "2025" at bounding box center [89, 274] width 132 height 37
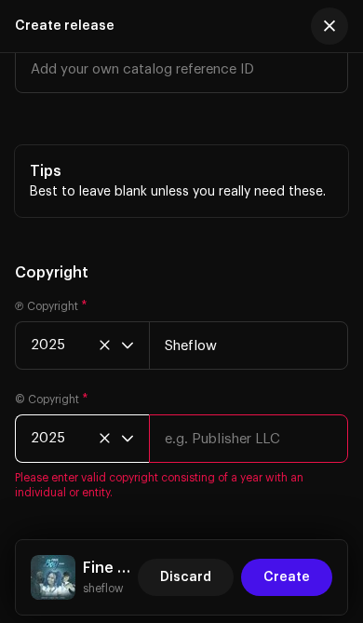
click at [253, 442] on input "text" at bounding box center [248, 438] width 199 height 48
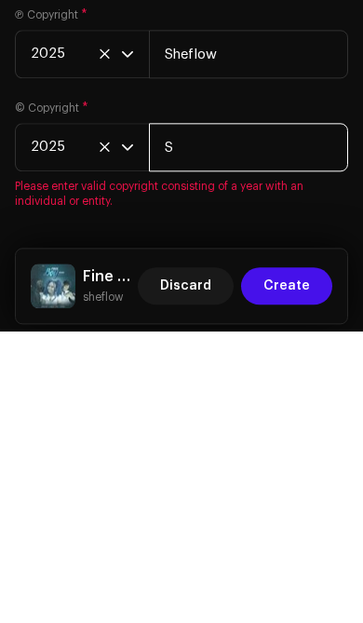
type input "Sheflow"
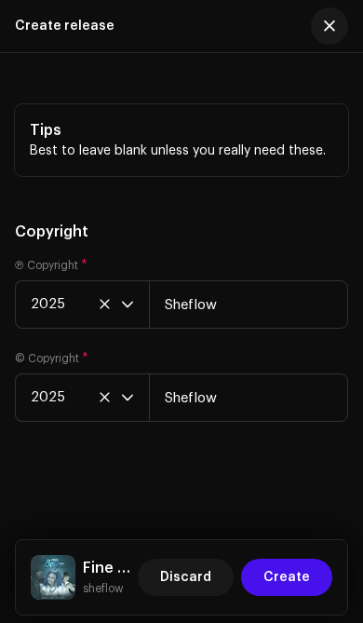
scroll to position [4752, 0]
click at [295, 574] on span "Create" at bounding box center [286, 576] width 47 height 37
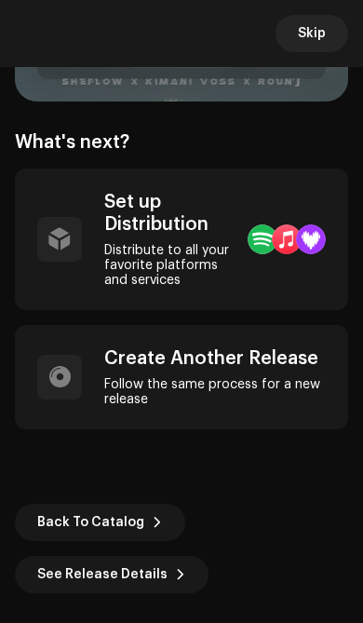
scroll to position [442, 0]
click at [133, 526] on span "Back To Catalog" at bounding box center [90, 521] width 107 height 37
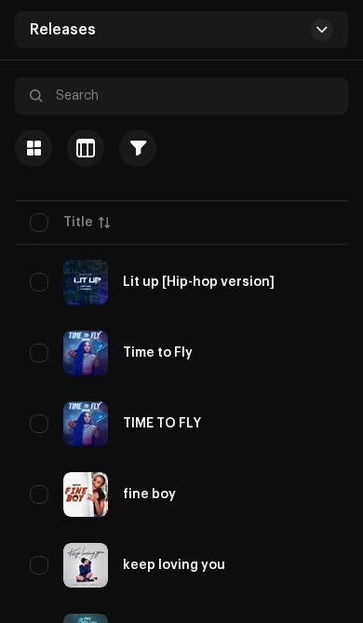
scroll to position [186, 0]
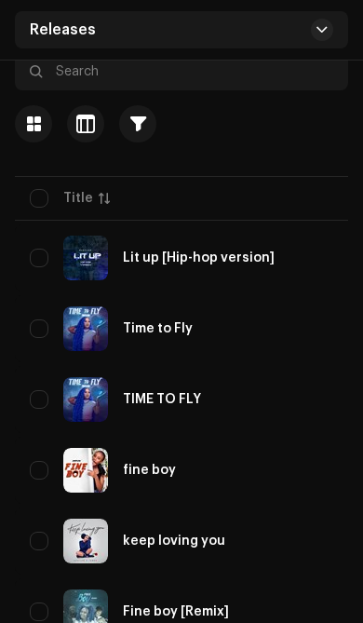
click at [145, 622] on div "Fine boy [Remix]" at bounding box center [201, 611] width 342 height 45
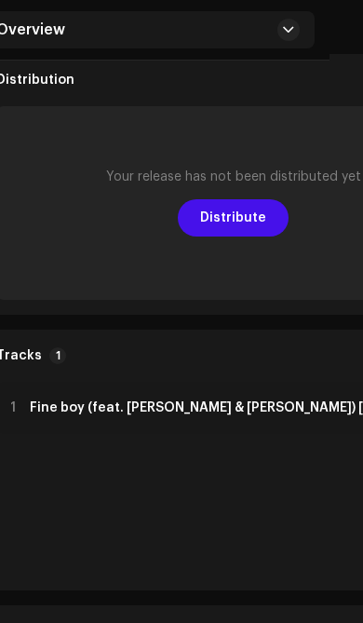
scroll to position [554, 0]
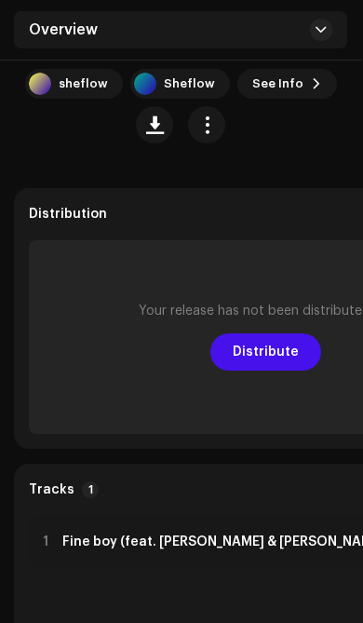
click at [233, 349] on span "Distribute" at bounding box center [266, 351] width 66 height 37
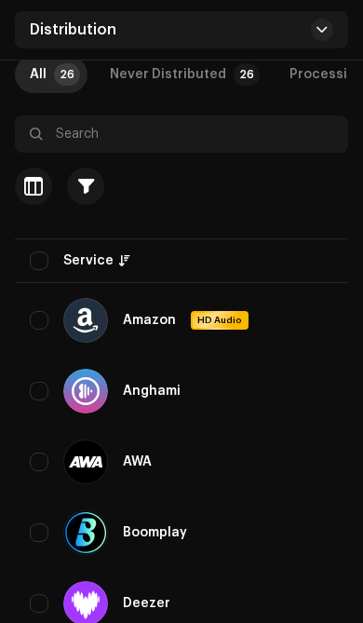
scroll to position [303, 0]
click at [44, 266] on input "checkbox" at bounding box center [39, 260] width 19 height 19
checkbox input "true"
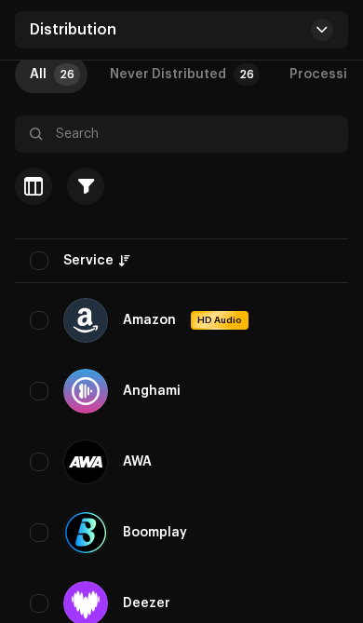
checkbox input "true"
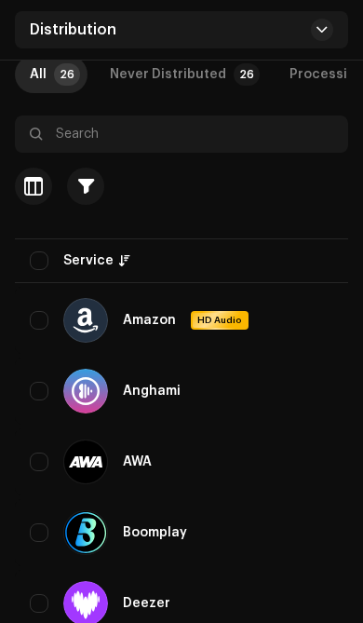
checkbox input "true"
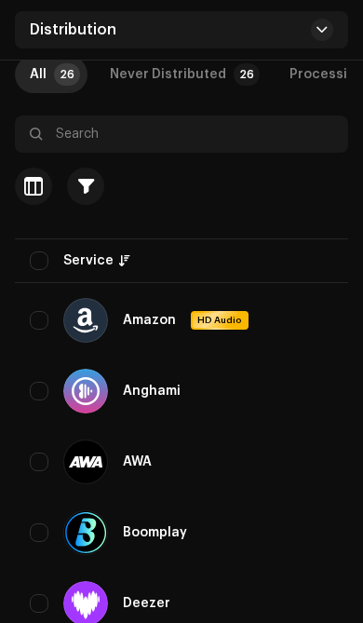
checkbox input "true"
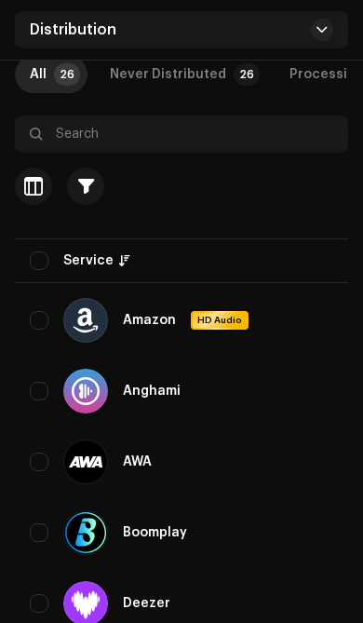
checkbox input "true"
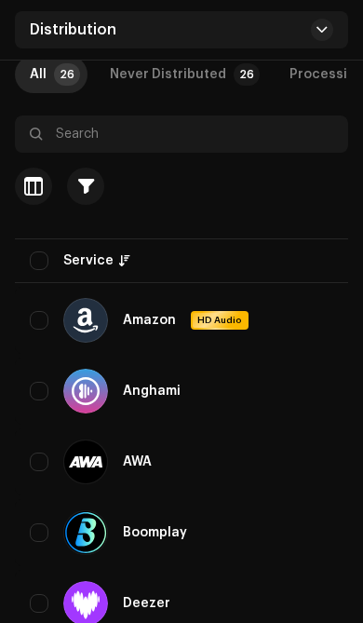
checkbox input "true"
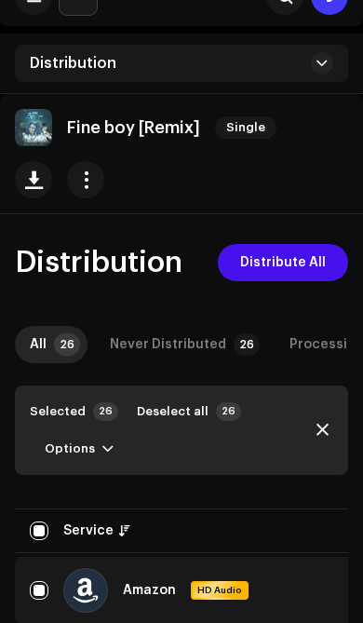
scroll to position [0, 0]
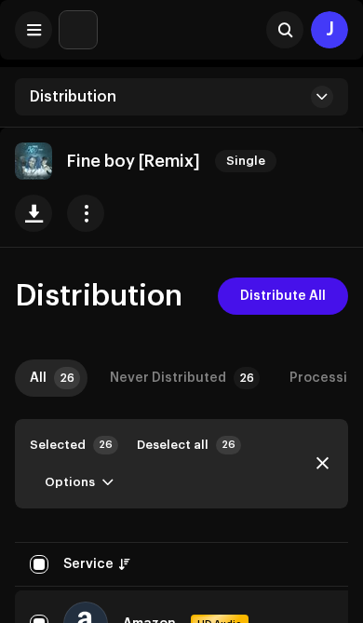
click at [312, 296] on span "Distribute All" at bounding box center [283, 295] width 86 height 37
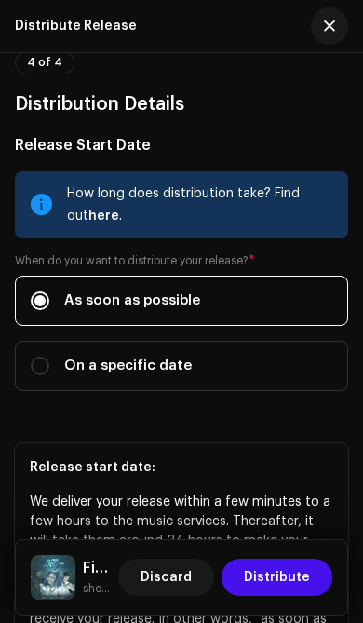
scroll to position [2886, 0]
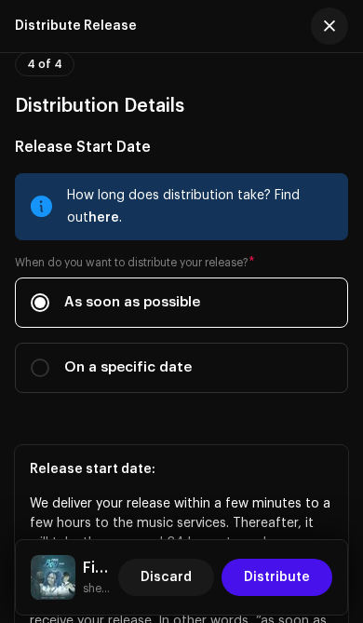
click at [46, 368] on input "On a specific date" at bounding box center [40, 367] width 19 height 19
radio input "true"
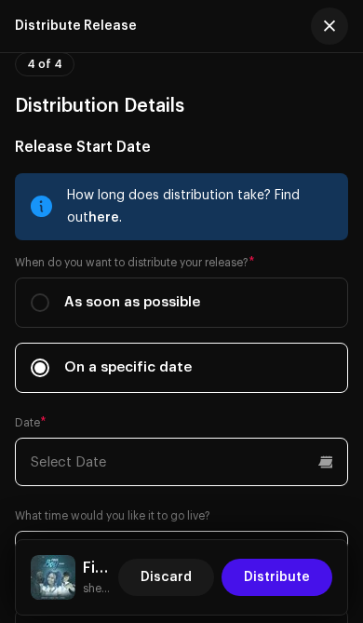
click at [204, 465] on input "text" at bounding box center [181, 461] width 333 height 48
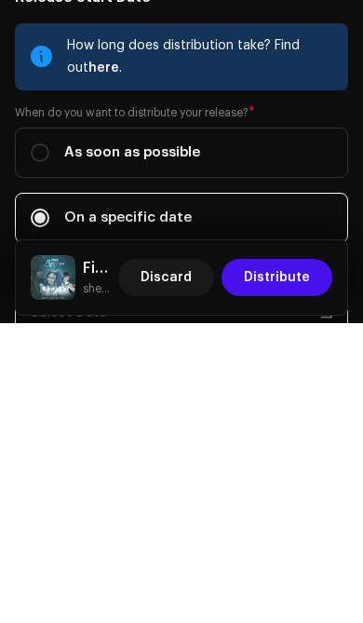
scroll to position [2735, 0]
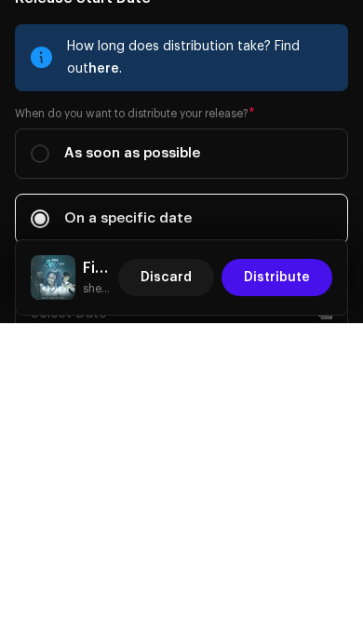
click at [257, 493] on label "On a specific date" at bounding box center [181, 518] width 333 height 50
click at [49, 509] on input "On a specific date" at bounding box center [40, 518] width 19 height 19
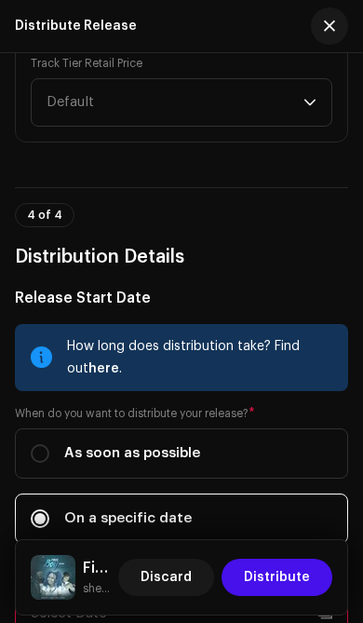
click at [204, 517] on label "On a specific date" at bounding box center [181, 518] width 333 height 50
click at [49, 517] on input "On a specific date" at bounding box center [40, 518] width 19 height 19
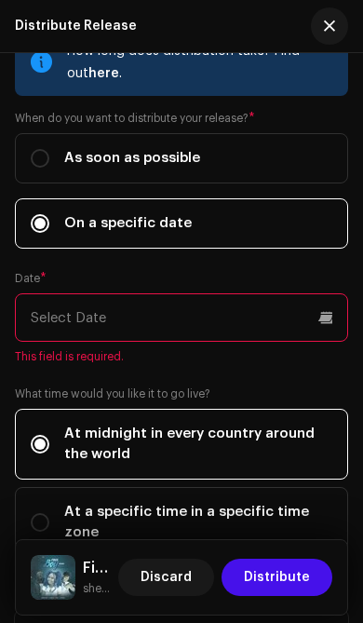
scroll to position [3026, 0]
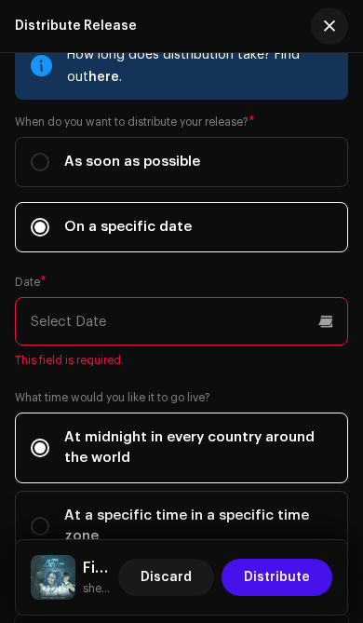
click at [299, 326] on p-datepicker at bounding box center [181, 321] width 333 height 48
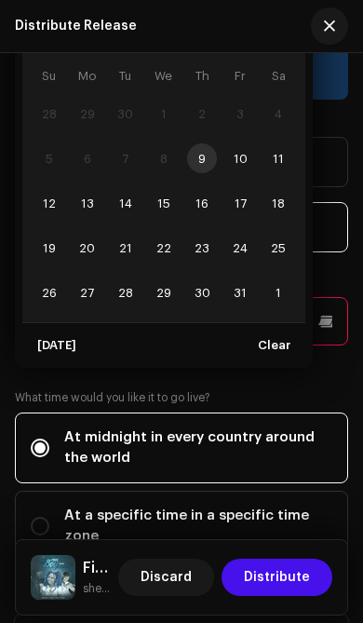
scroll to position [345, 0]
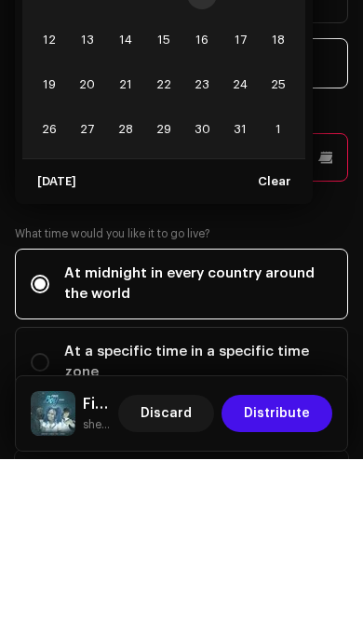
click at [197, 233] on span "23" at bounding box center [202, 248] width 30 height 30
type input "[DATE]"
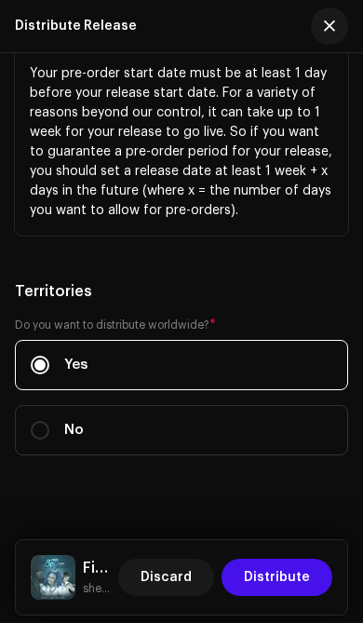
scroll to position [4046, 0]
click at [291, 576] on span "Distribute" at bounding box center [277, 576] width 66 height 37
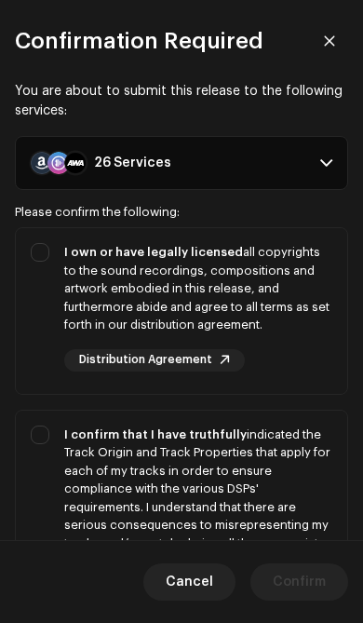
click at [56, 248] on div "I own or have legally licensed all copyrights to the sound recordings, composit…" at bounding box center [181, 307] width 331 height 158
checkbox input "true"
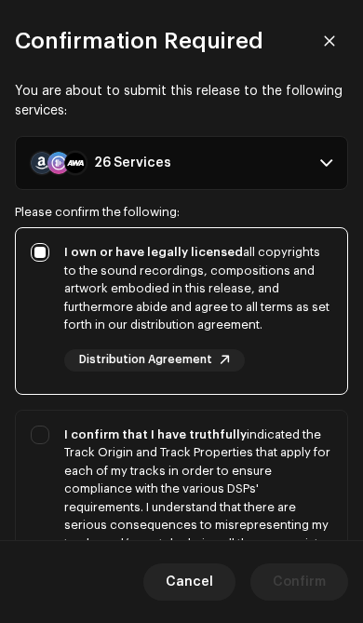
click at [36, 428] on div "I confirm that I have truthfully indicated the Track Origin and Track Propertie…" at bounding box center [181, 516] width 331 height 212
checkbox input "true"
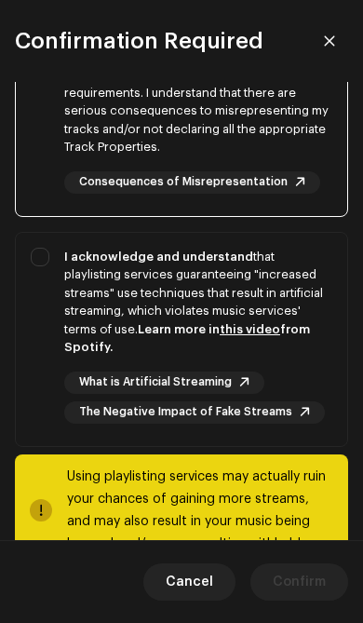
scroll to position [413, 0]
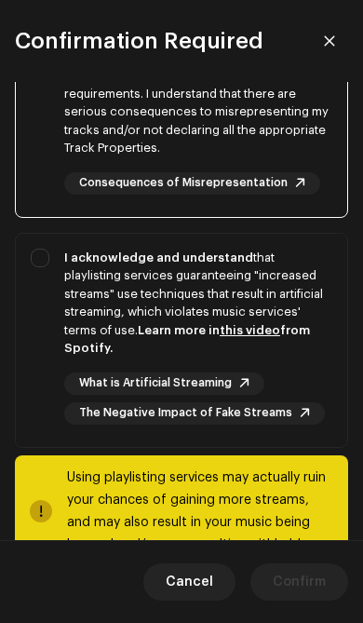
click at [35, 260] on div "I acknowledge and understand that playlisting services guaranteeing "increased …" at bounding box center [181, 337] width 331 height 206
checkbox input "true"
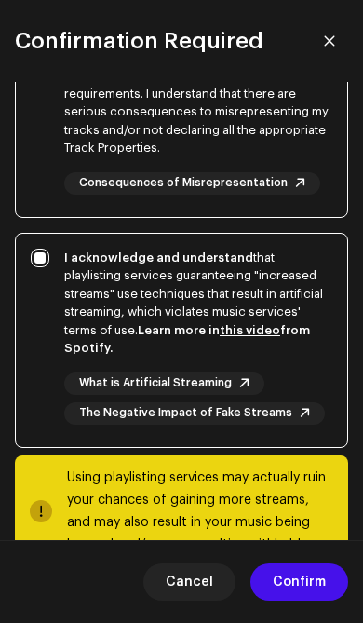
click at [314, 576] on span "Confirm" at bounding box center [299, 581] width 53 height 37
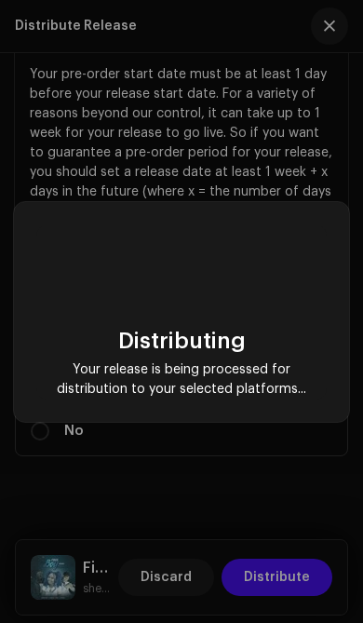
checkbox input "false"
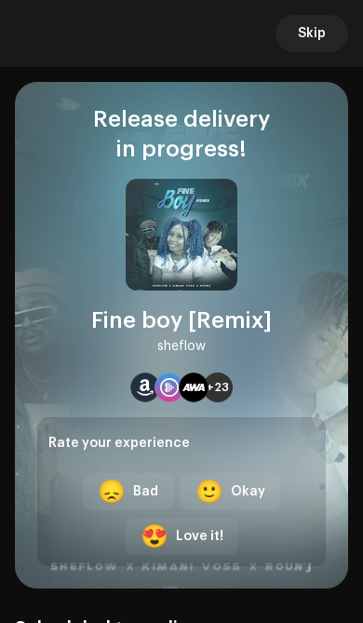
scroll to position [3946, 0]
